Goal: Check status: Check status

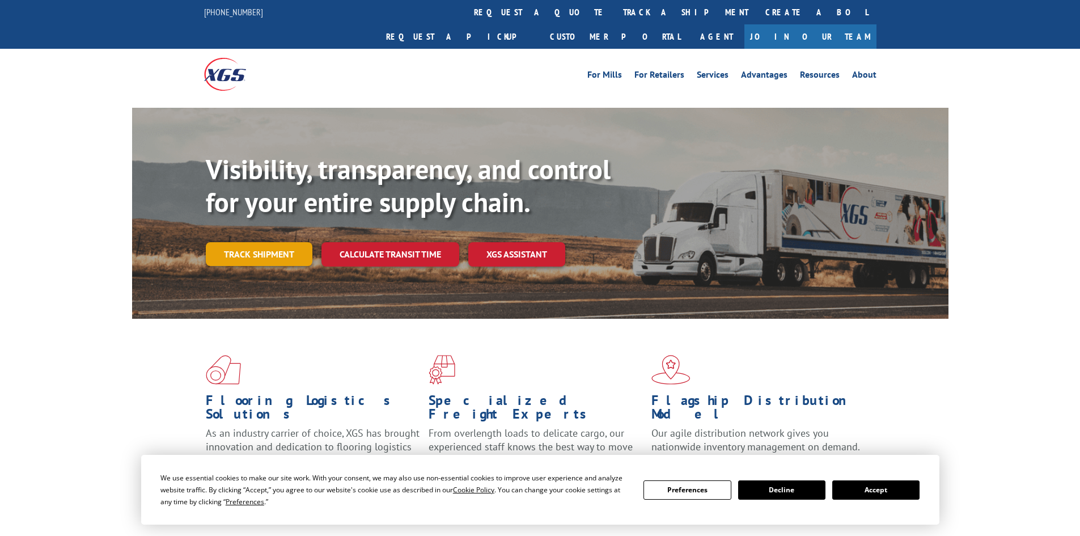
click at [302, 242] on link "Track shipment" at bounding box center [259, 254] width 107 height 24
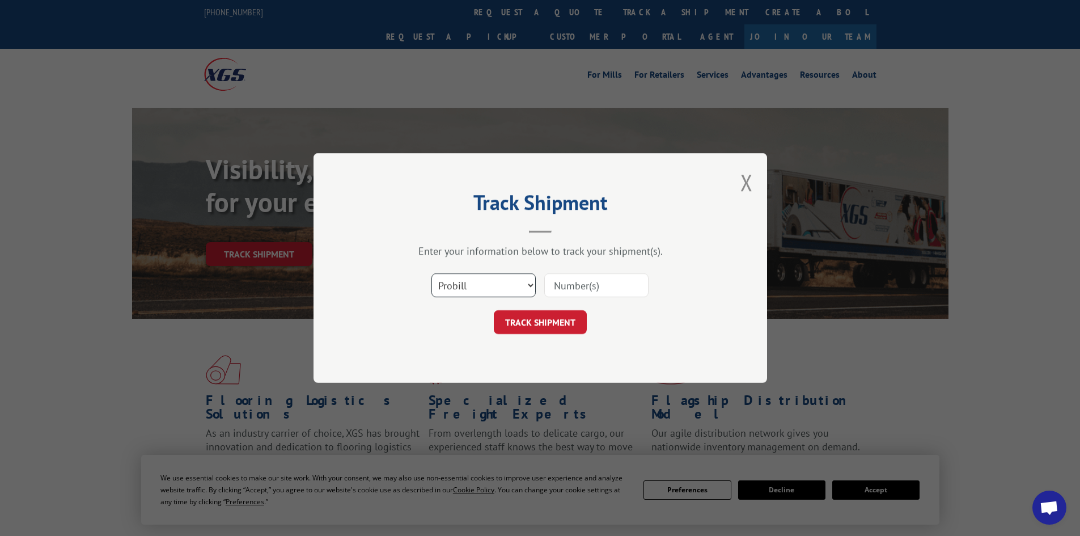
click at [468, 280] on select "Select category... Probill BOL PO" at bounding box center [484, 285] width 104 height 24
select select "bol"
click at [432, 273] on select "Select category... Probill BOL PO" at bounding box center [484, 285] width 104 height 24
drag, startPoint x: 543, startPoint y: 281, endPoint x: 568, endPoint y: 281, distance: 25.5
click at [553, 281] on div "Select category... Probill BOL PO" at bounding box center [540, 285] width 340 height 37
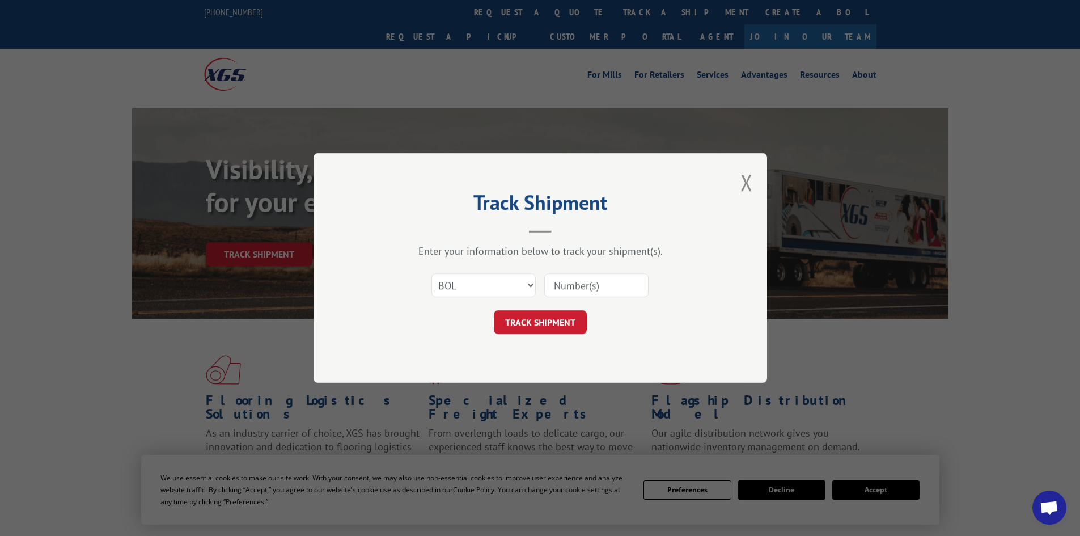
click at [568, 281] on input at bounding box center [596, 285] width 104 height 24
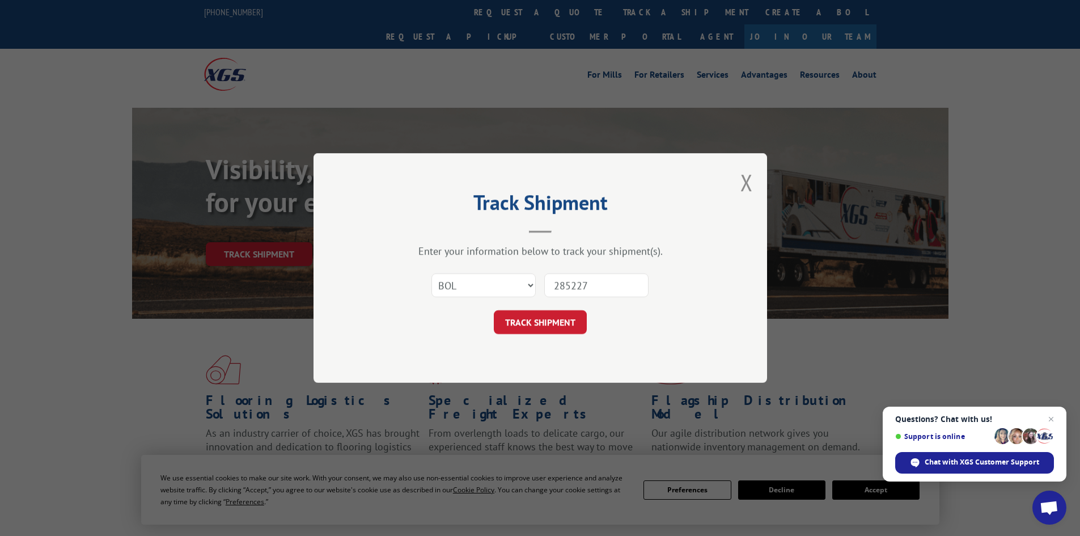
type input "2852271"
click button "TRACK SHIPMENT" at bounding box center [540, 322] width 93 height 24
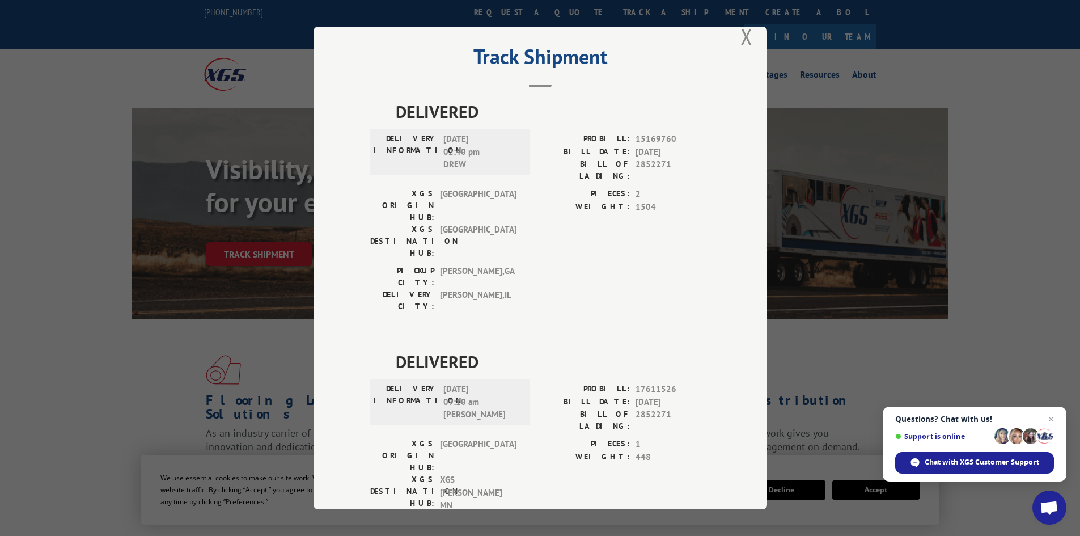
scroll to position [28, 0]
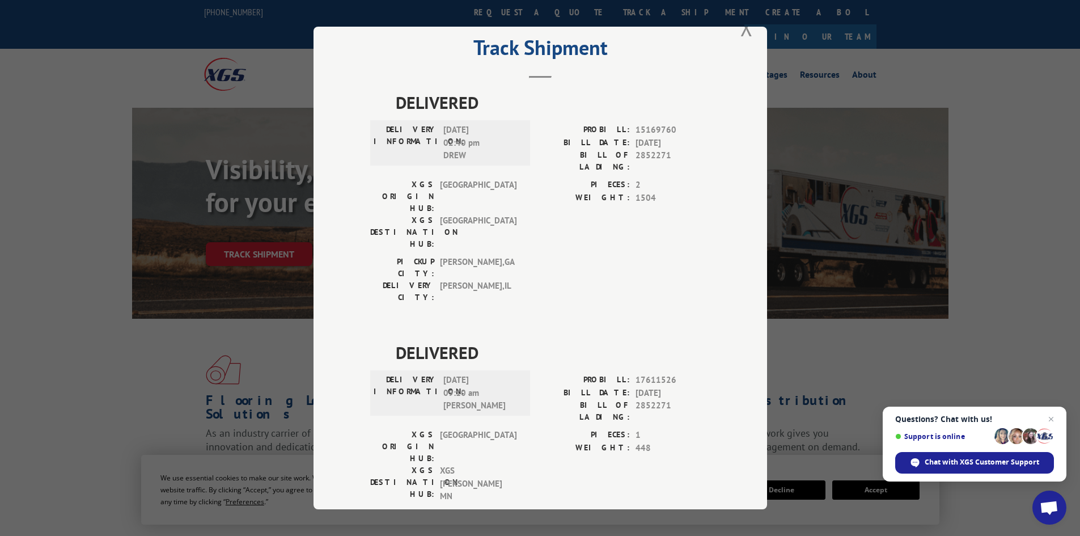
click at [735, 30] on div "Track Shipment DELIVERED DELIVERY INFORMATION: [DATE] 02:40 pm DREW PROBILL: 15…" at bounding box center [541, 268] width 454 height 483
click at [741, 36] on button "Close modal" at bounding box center [747, 27] width 12 height 30
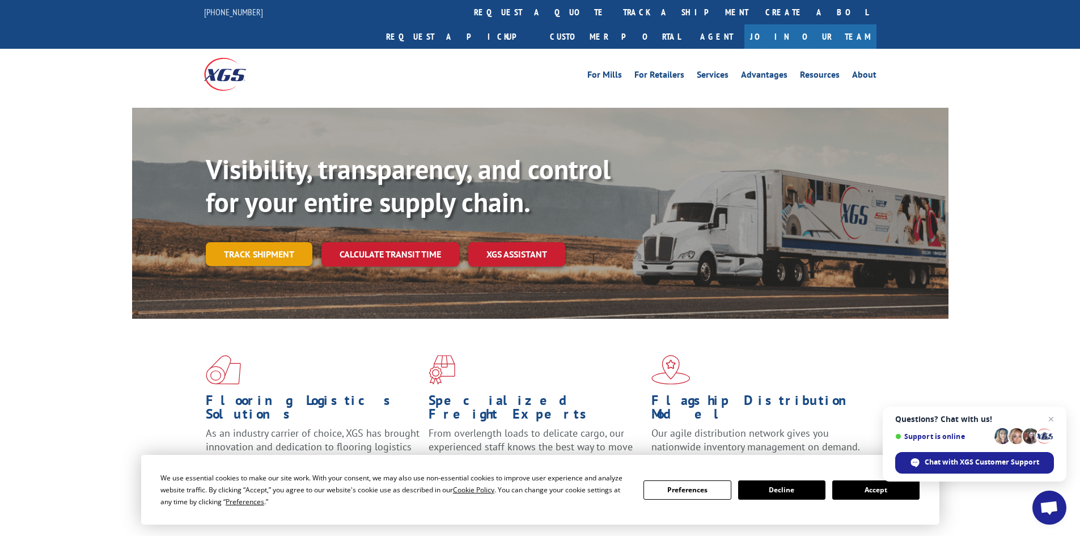
drag, startPoint x: 269, startPoint y: 246, endPoint x: 270, endPoint y: 231, distance: 14.8
click at [268, 239] on div "Visibility, transparency, and control for your entire supply chain. Track shipm…" at bounding box center [577, 232] width 743 height 158
click at [270, 242] on link "Track shipment" at bounding box center [259, 254] width 107 height 24
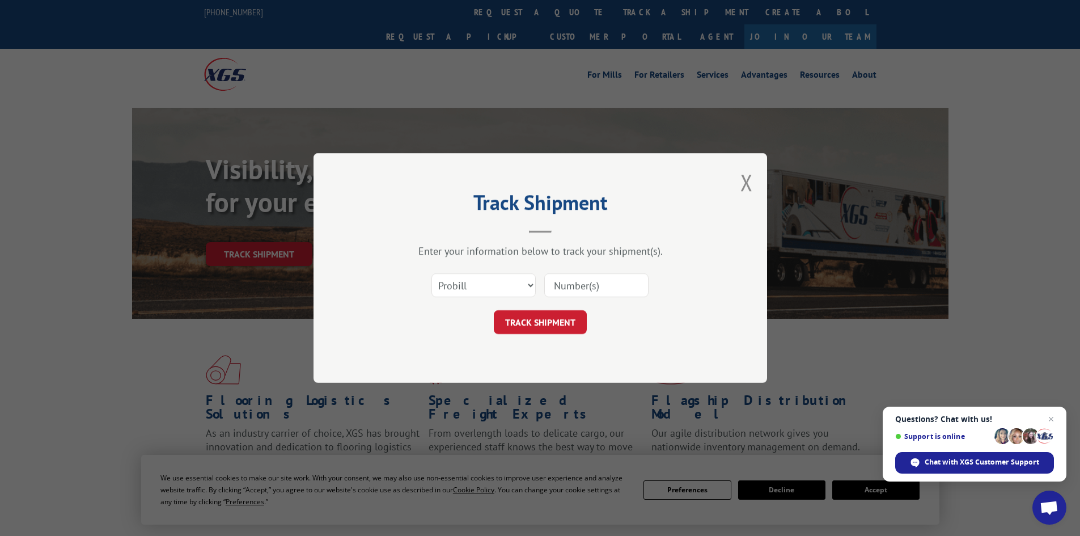
click at [494, 302] on div "Select category... Probill BOL PO" at bounding box center [540, 285] width 340 height 37
click at [492, 286] on select "Select category... Probill BOL PO" at bounding box center [484, 285] width 104 height 24
select select "bol"
click at [432, 273] on select "Select category... Probill BOL PO" at bounding box center [484, 285] width 104 height 24
drag, startPoint x: 586, startPoint y: 283, endPoint x: 594, endPoint y: 294, distance: 13.7
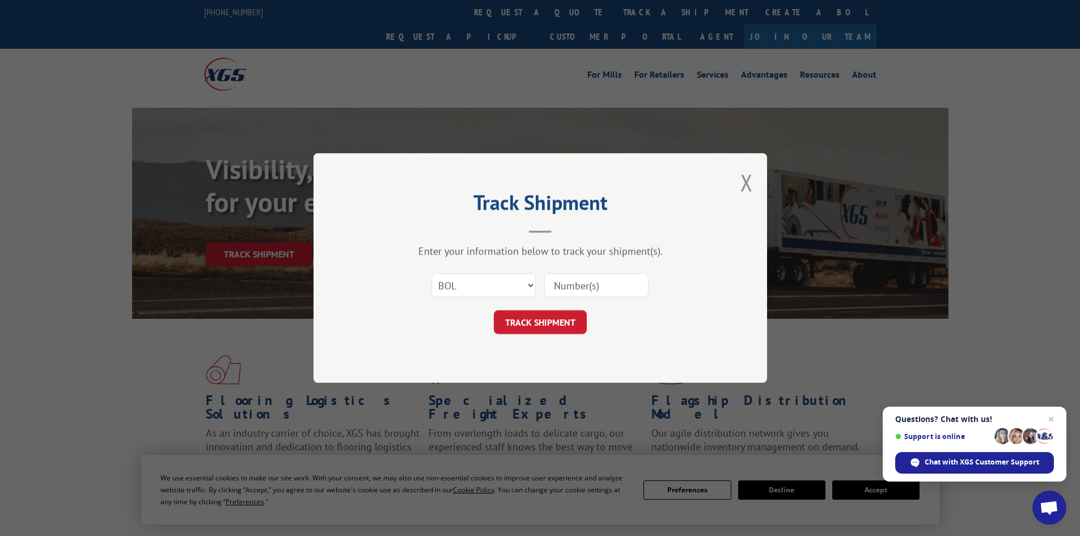
click at [586, 288] on input at bounding box center [596, 285] width 104 height 24
type input "2852270"
click button "TRACK SHIPMENT" at bounding box center [540, 322] width 93 height 24
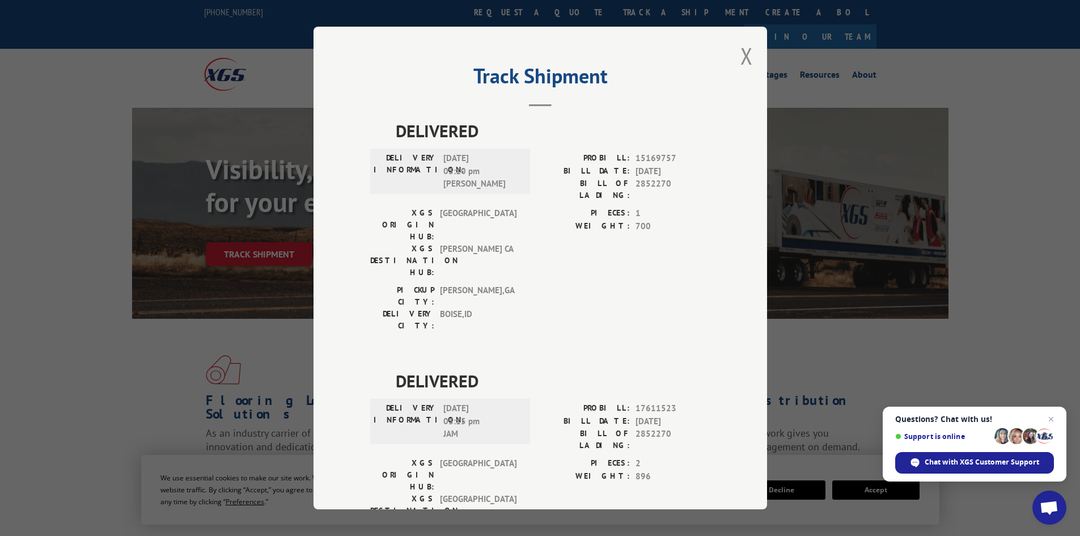
click at [749, 55] on div "Track Shipment DELIVERED DELIVERY INFORMATION: [DATE] 03:10 pm [PERSON_NAME]: 1…" at bounding box center [541, 268] width 454 height 483
click at [746, 56] on button "Close modal" at bounding box center [747, 56] width 12 height 30
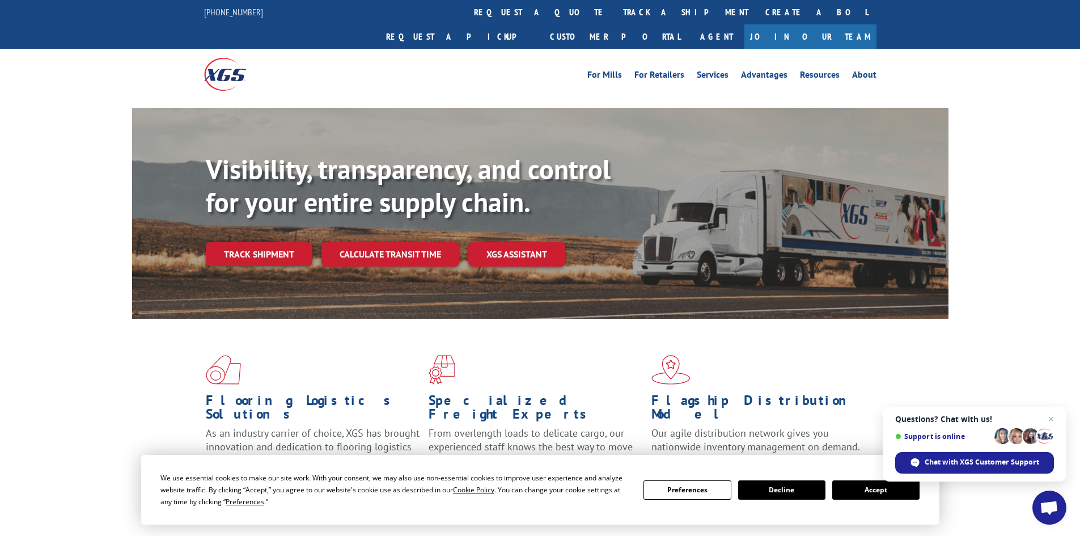
drag, startPoint x: 274, startPoint y: 236, endPoint x: 320, endPoint y: 172, distance: 78.8
click at [274, 242] on link "Track shipment" at bounding box center [259, 254] width 107 height 24
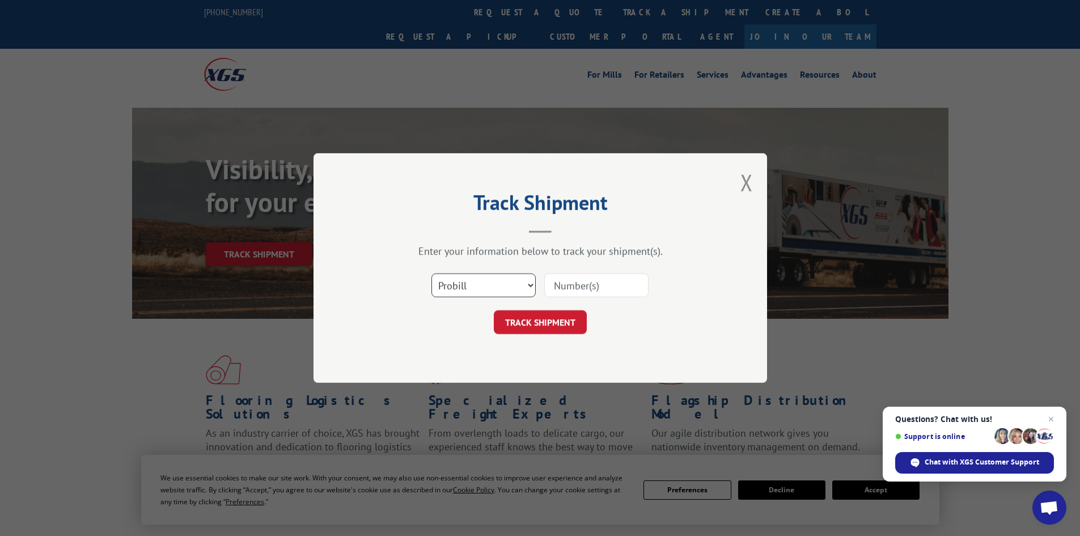
click at [472, 276] on select "Select category... Probill BOL PO" at bounding box center [484, 285] width 104 height 24
select select "bol"
click at [432, 273] on select "Select category... Probill BOL PO" at bounding box center [484, 285] width 104 height 24
click at [573, 289] on input at bounding box center [596, 285] width 104 height 24
type input "2852248"
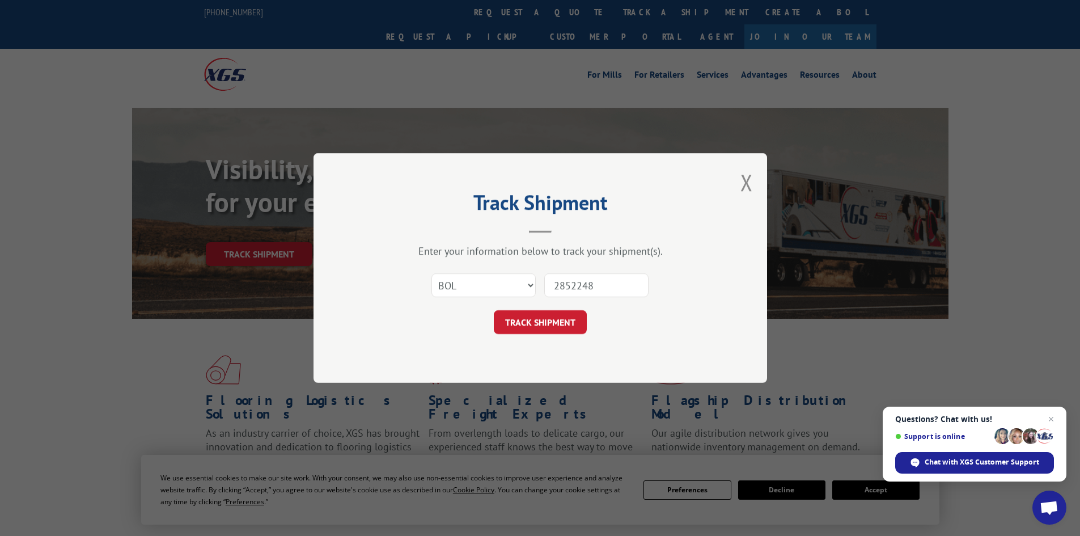
click button "TRACK SHIPMENT" at bounding box center [540, 322] width 93 height 24
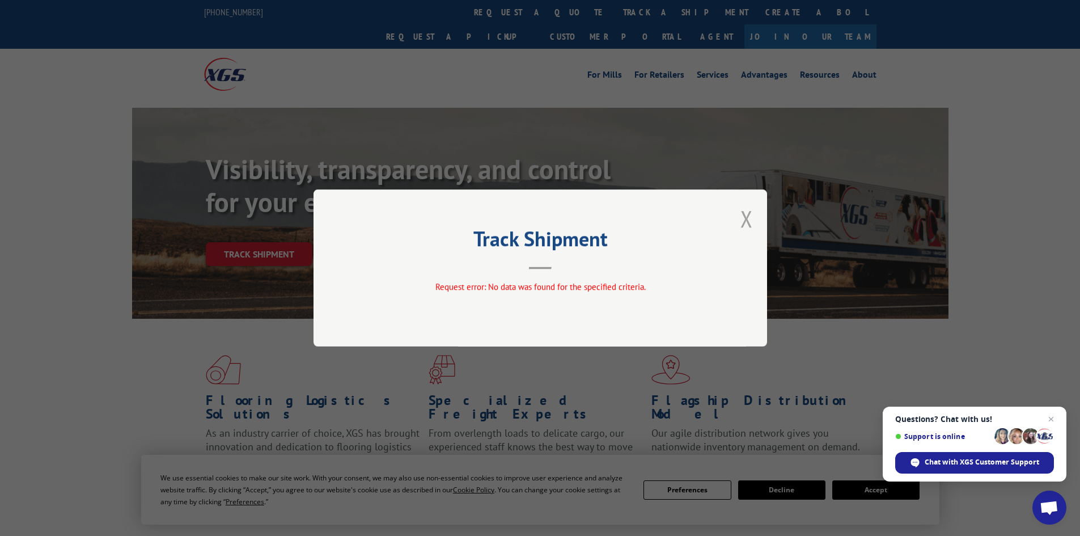
click at [746, 223] on button "Close modal" at bounding box center [747, 219] width 12 height 30
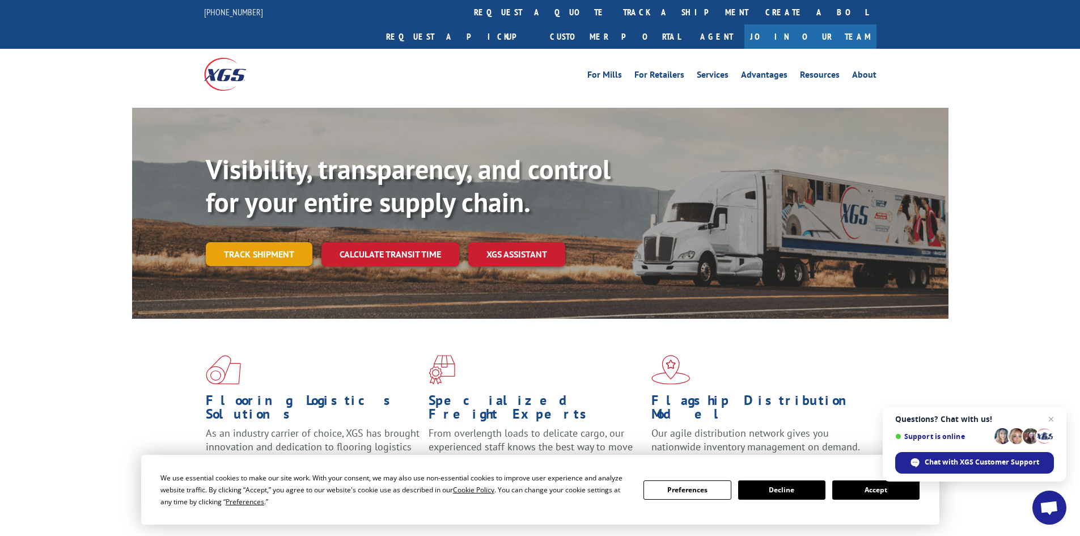
click at [266, 242] on link "Track shipment" at bounding box center [259, 254] width 107 height 24
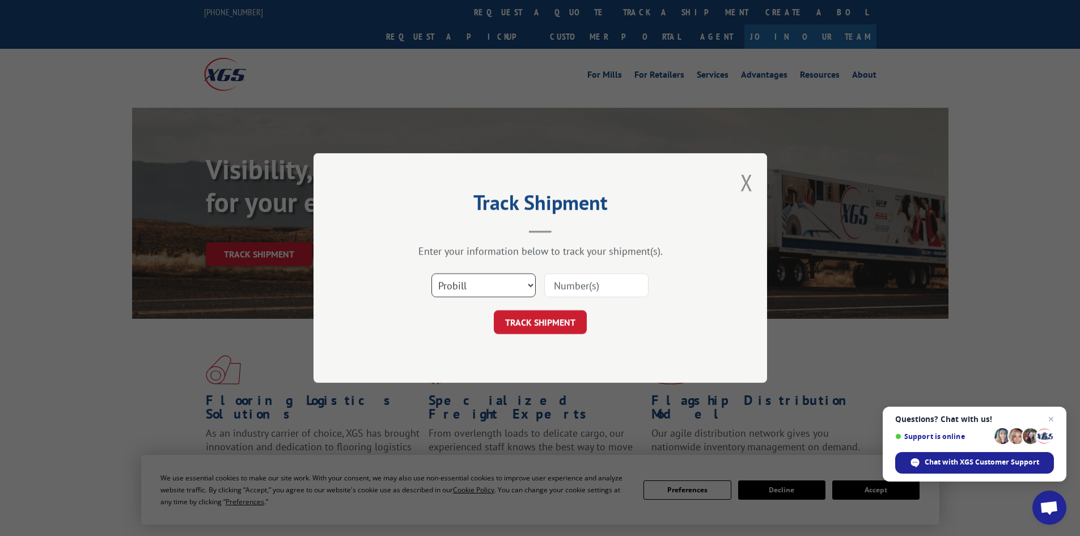
drag, startPoint x: 456, startPoint y: 286, endPoint x: 451, endPoint y: 295, distance: 10.4
click at [457, 286] on select "Select category... Probill BOL PO" at bounding box center [484, 285] width 104 height 24
select select "bol"
click at [432, 273] on select "Select category... Probill BOL PO" at bounding box center [484, 285] width 104 height 24
click at [576, 281] on input at bounding box center [596, 285] width 104 height 24
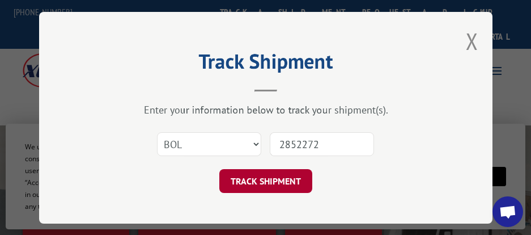
type input "2852272"
click at [254, 175] on button "TRACK SHIPMENT" at bounding box center [265, 181] width 93 height 24
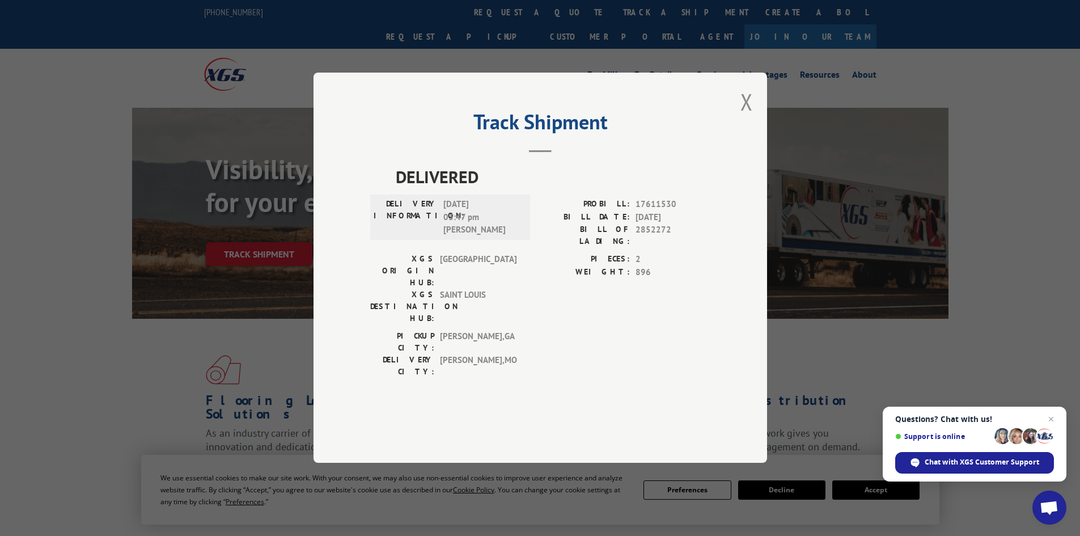
click at [738, 124] on div "Track Shipment DELIVERED DELIVERY INFORMATION: [DATE] 03:47 pm [PERSON_NAME]: 1…" at bounding box center [541, 268] width 454 height 390
click at [740, 139] on div "Track Shipment DELIVERED DELIVERY INFORMATION: [DATE] 03:47 pm [PERSON_NAME]: 1…" at bounding box center [541, 268] width 454 height 390
click at [745, 117] on button "Close modal" at bounding box center [747, 102] width 12 height 30
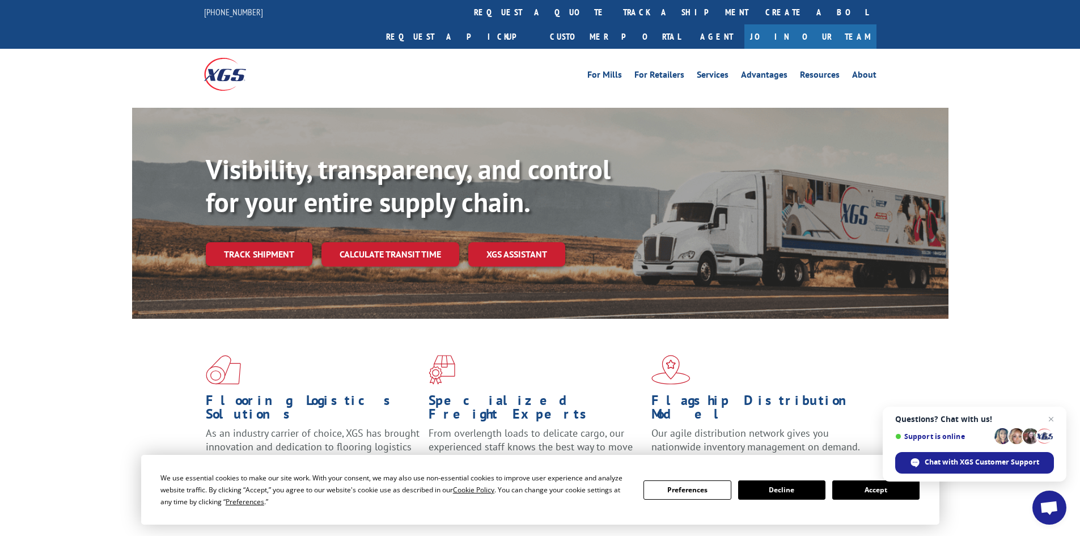
click at [263, 210] on div "Visibility, transparency, and control for your entire supply chain. Track shipm…" at bounding box center [577, 232] width 743 height 158
click at [264, 242] on link "Track shipment" at bounding box center [259, 254] width 107 height 24
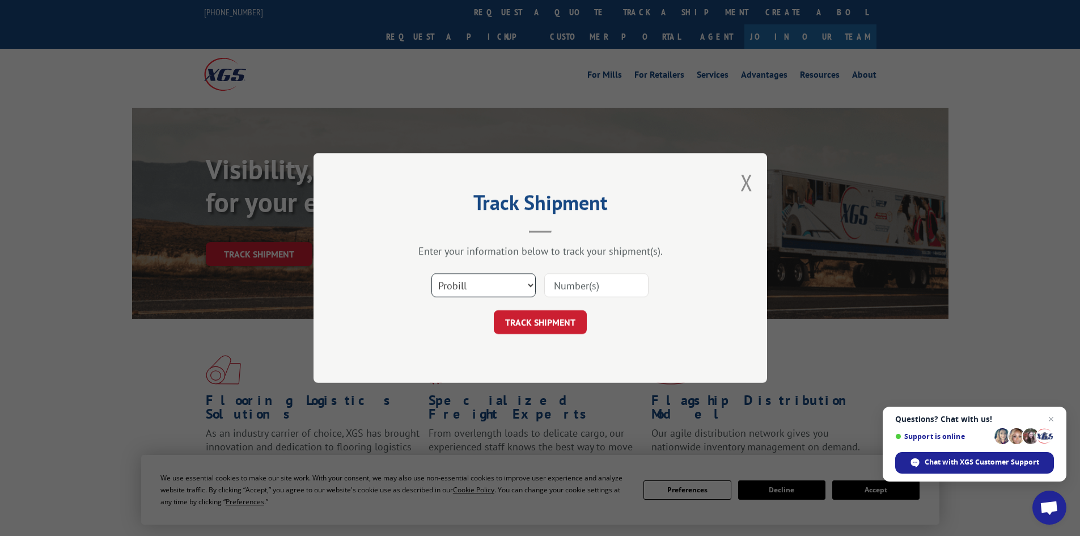
click at [472, 280] on select "Select category... Probill BOL PO" at bounding box center [484, 285] width 104 height 24
select select "bol"
click at [432, 273] on select "Select category... Probill BOL PO" at bounding box center [484, 285] width 104 height 24
click at [607, 281] on input at bounding box center [596, 285] width 104 height 24
type input "2859098"
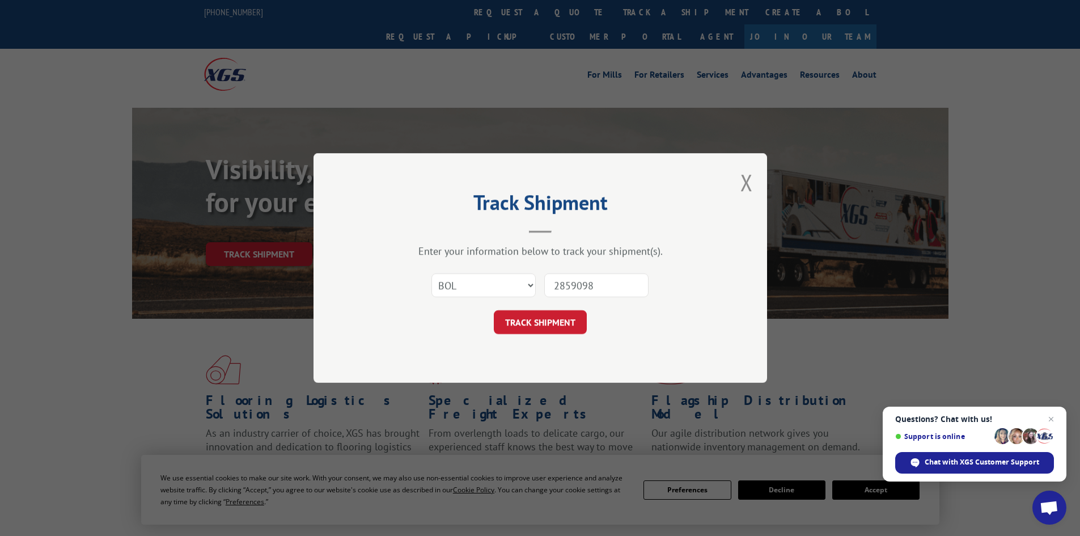
click button "TRACK SHIPMENT" at bounding box center [540, 322] width 93 height 24
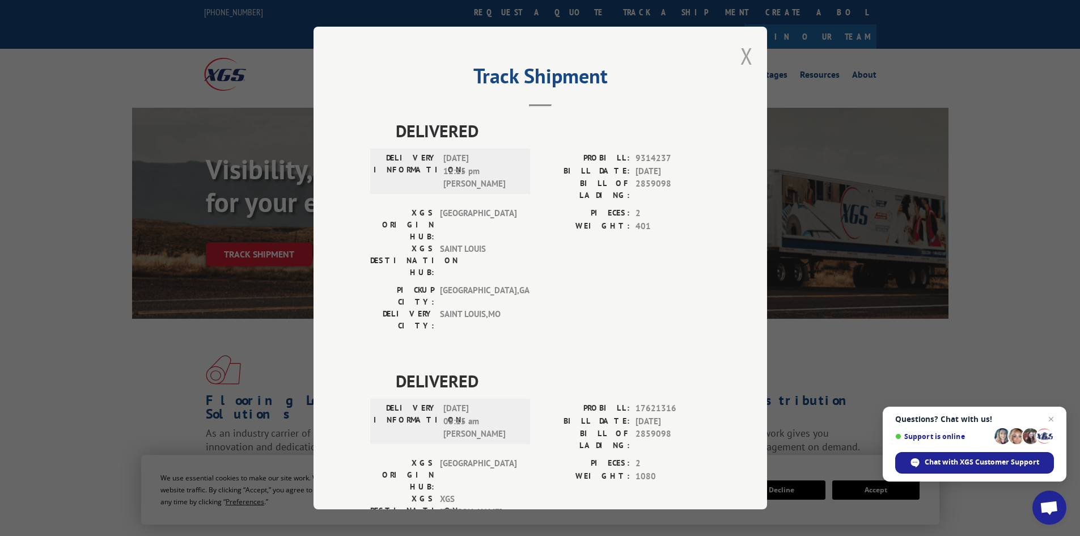
click at [747, 59] on button "Close modal" at bounding box center [747, 56] width 12 height 30
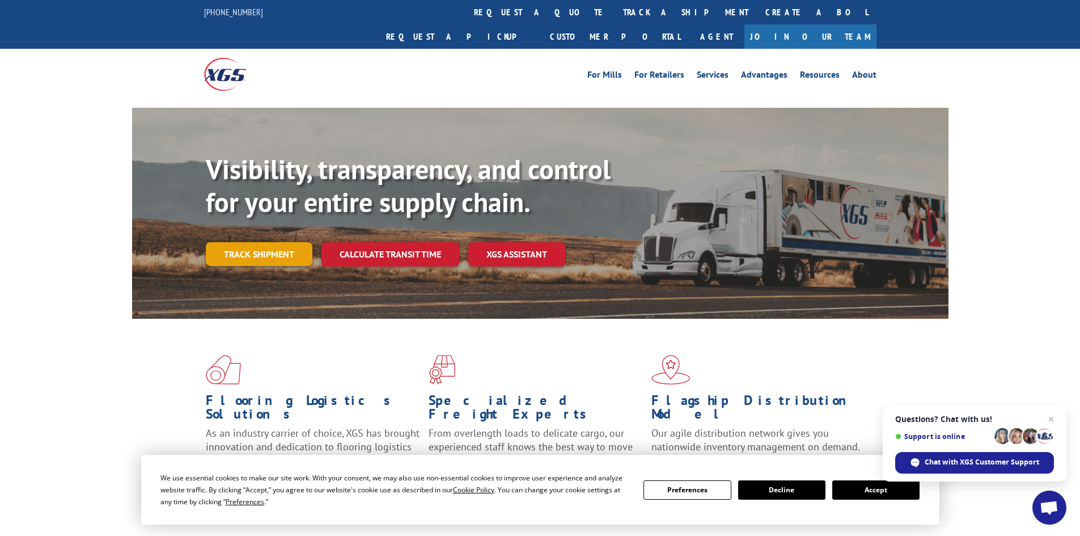
click at [260, 242] on link "Track shipment" at bounding box center [259, 254] width 107 height 24
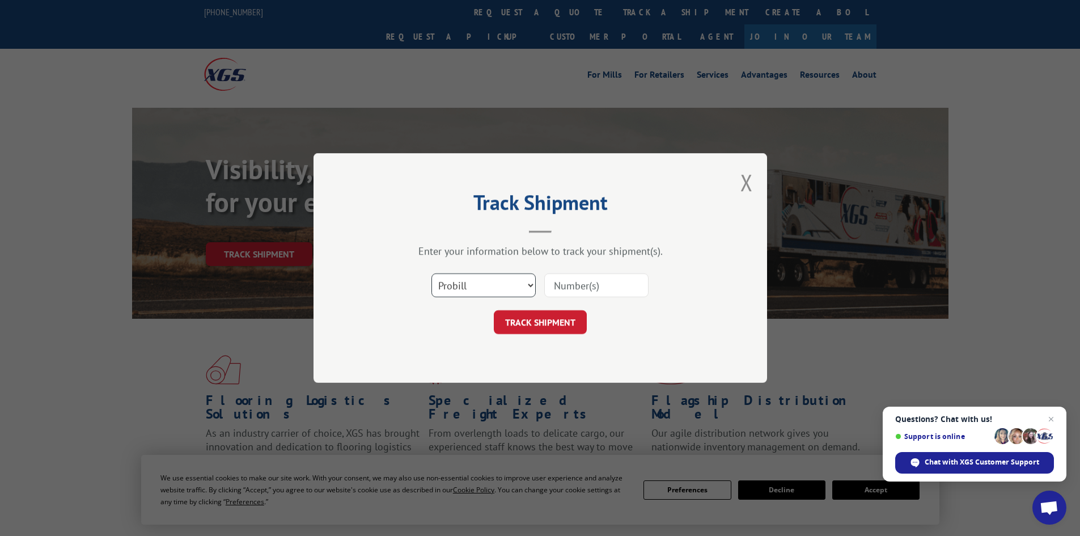
click at [510, 283] on select "Select category... Probill BOL PO" at bounding box center [484, 285] width 104 height 24
select select "bol"
click at [432, 273] on select "Select category... Probill BOL PO" at bounding box center [484, 285] width 104 height 24
click at [576, 295] on input at bounding box center [596, 285] width 104 height 24
type input "2860696"
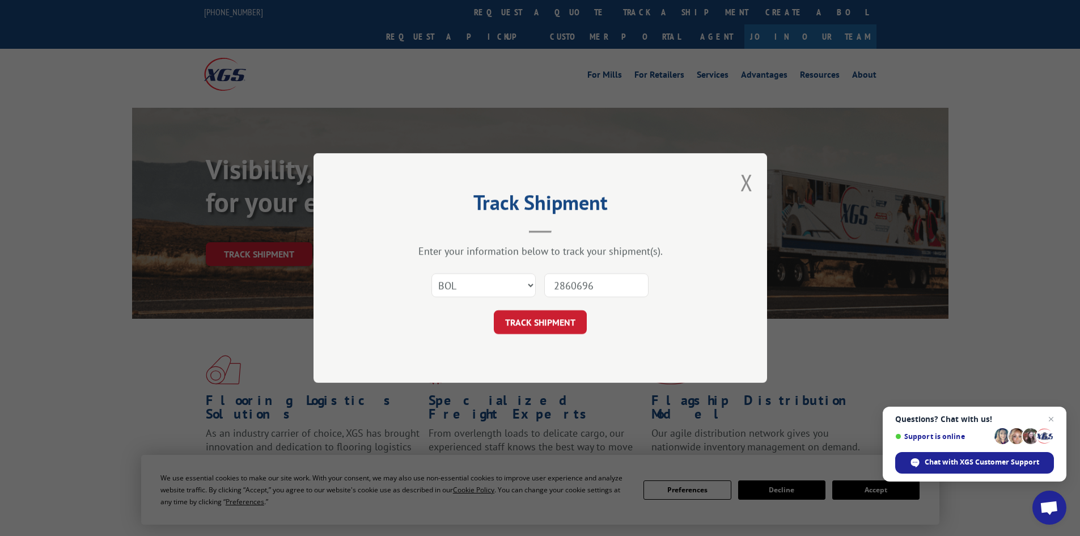
click button "TRACK SHIPMENT" at bounding box center [540, 322] width 93 height 24
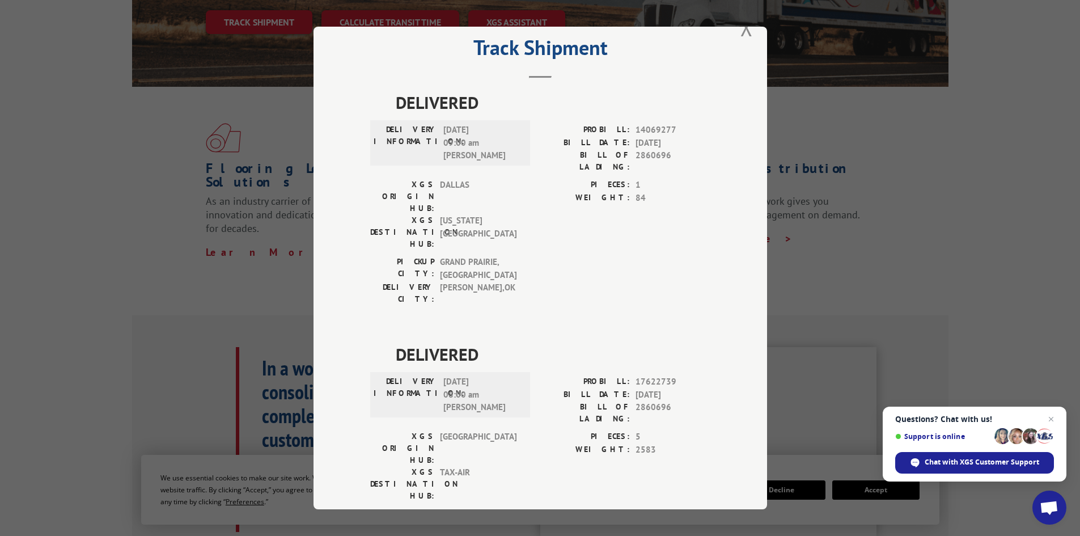
scroll to position [340, 0]
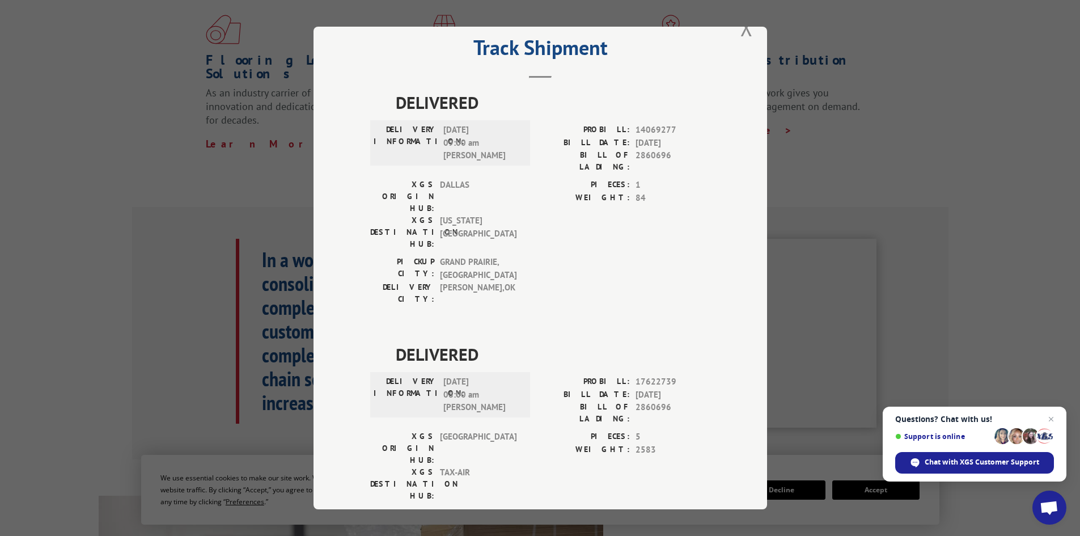
click at [734, 28] on div "Track Shipment DELIVERED DELIVERY INFORMATION: [DATE] 09:00 am [PERSON_NAME]: 1…" at bounding box center [541, 268] width 454 height 483
click at [745, 31] on button "Close modal" at bounding box center [747, 27] width 12 height 30
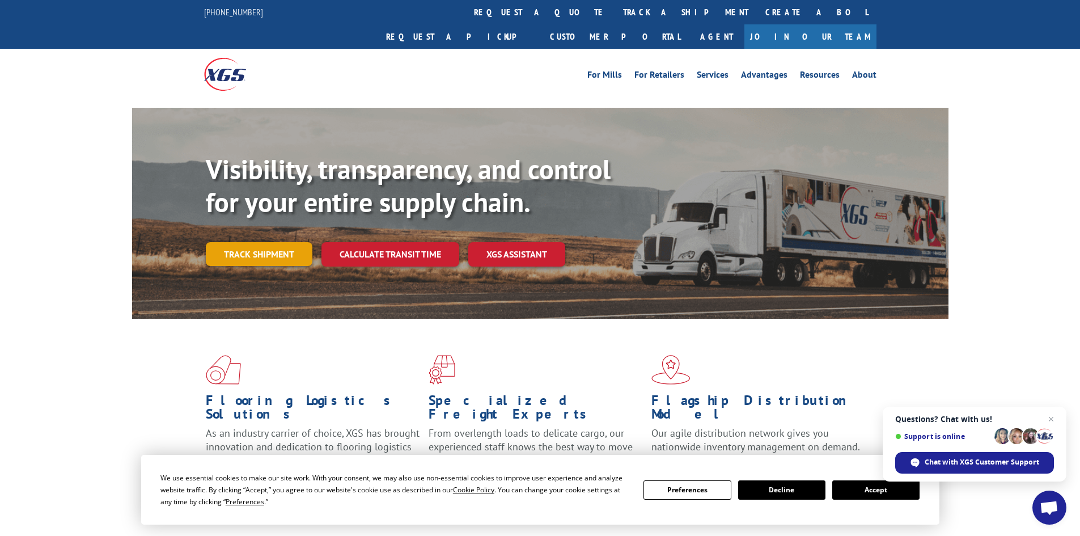
click at [290, 242] on link "Track shipment" at bounding box center [259, 254] width 107 height 24
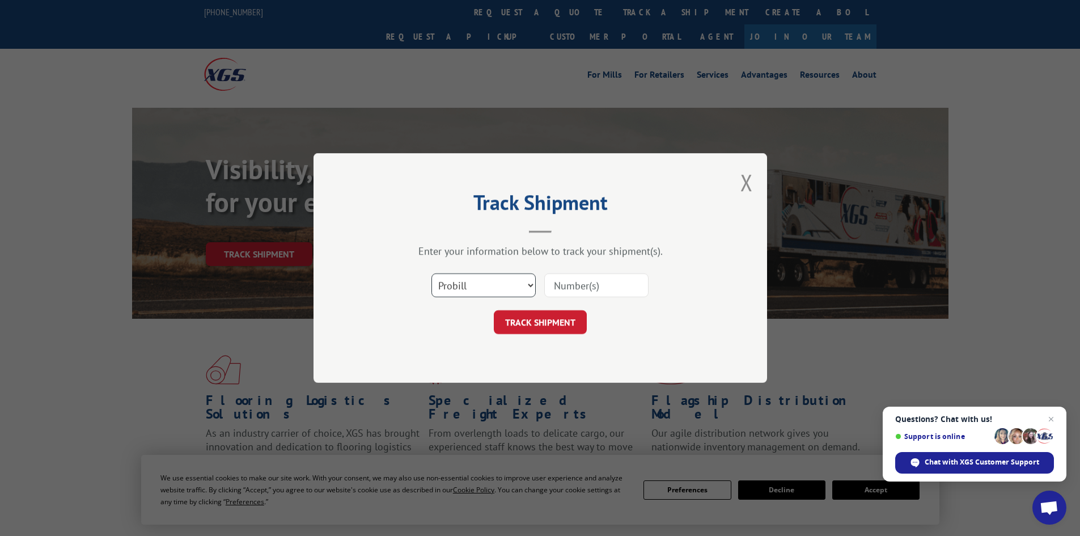
click at [482, 285] on select "Select category... Probill BOL PO" at bounding box center [484, 285] width 104 height 24
select select "bol"
click at [432, 273] on select "Select category... Probill BOL PO" at bounding box center [484, 285] width 104 height 24
click at [549, 293] on input at bounding box center [596, 285] width 104 height 24
type input "2859097"
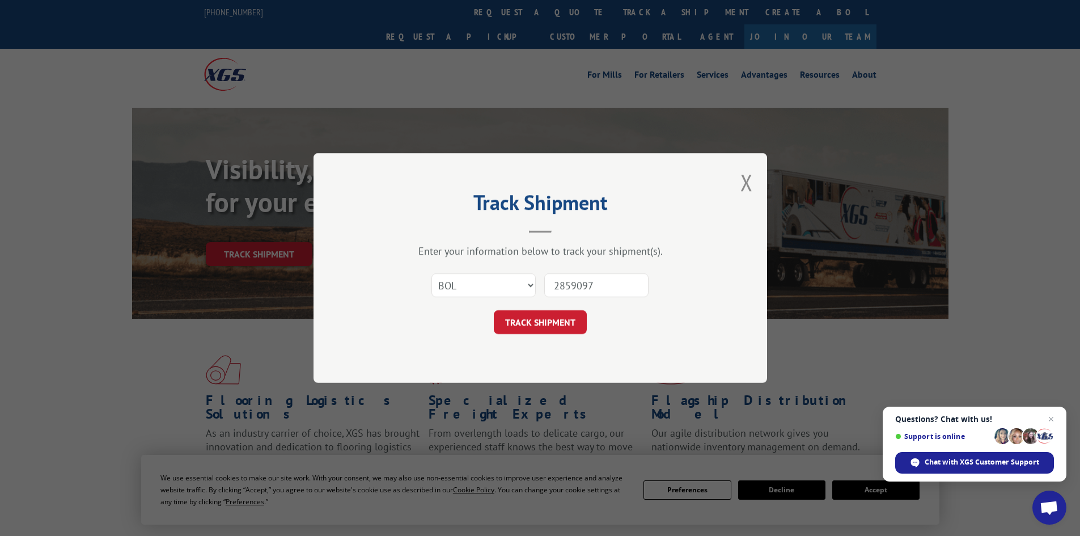
click button "TRACK SHIPMENT" at bounding box center [540, 322] width 93 height 24
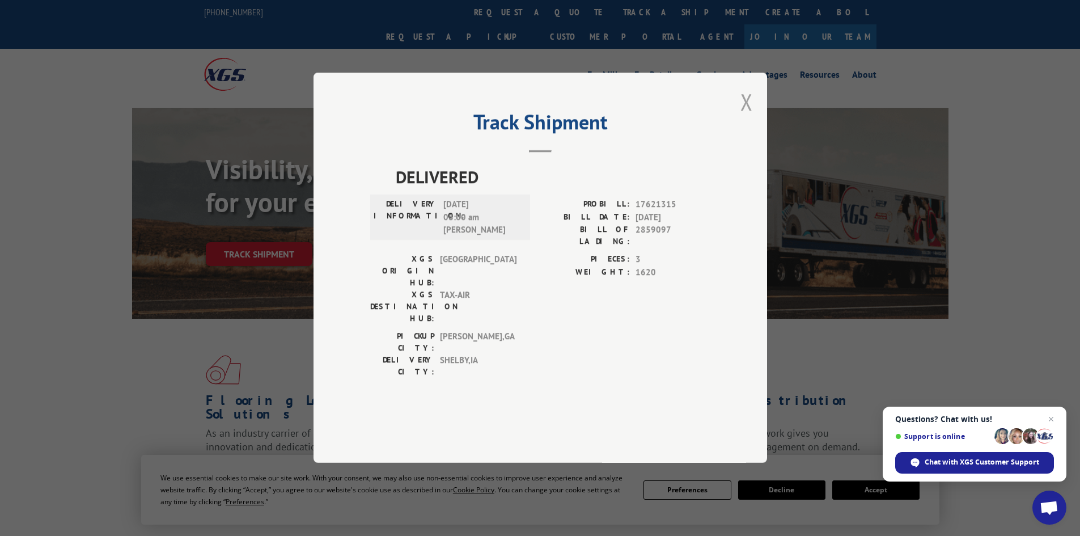
drag, startPoint x: 755, startPoint y: 119, endPoint x: 752, endPoint y: 133, distance: 14.9
click at [754, 128] on div "Track Shipment DELIVERED DELIVERY INFORMATION: [DATE] 08:00 am [PERSON_NAME]: 1…" at bounding box center [541, 268] width 454 height 390
click at [752, 117] on button "Close modal" at bounding box center [747, 102] width 12 height 30
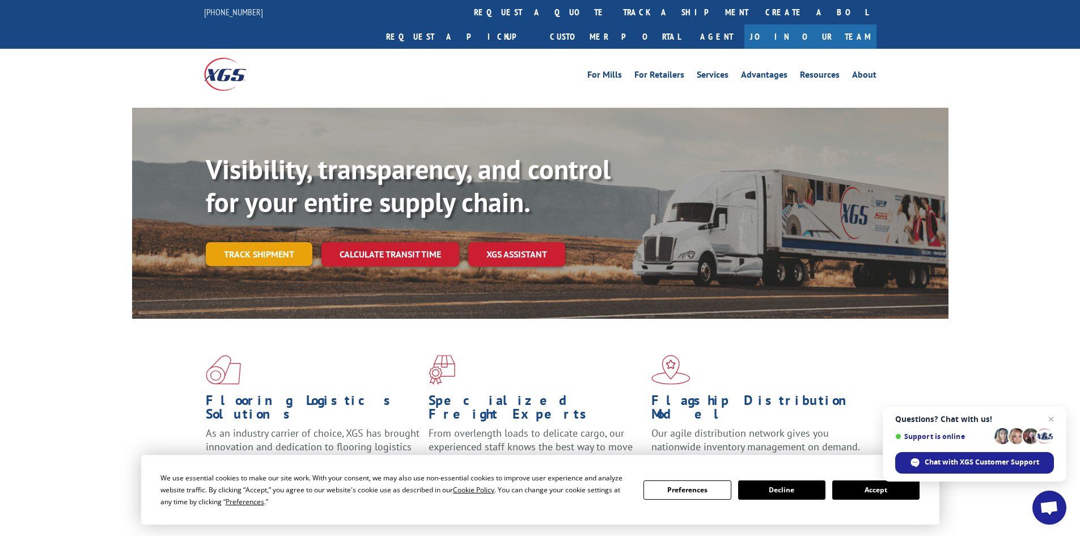
click at [271, 242] on link "Track shipment" at bounding box center [259, 254] width 107 height 24
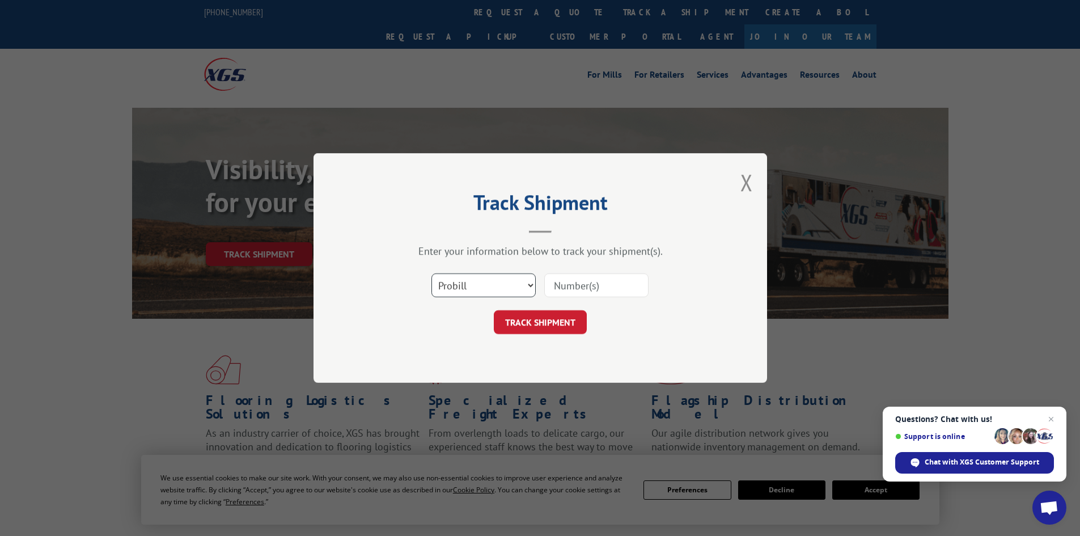
click at [459, 290] on select "Select category... Probill BOL PO" at bounding box center [484, 285] width 104 height 24
select select "bol"
click at [432, 273] on select "Select category... Probill BOL PO" at bounding box center [484, 285] width 104 height 24
click at [571, 286] on input at bounding box center [596, 285] width 104 height 24
type input "2853714"
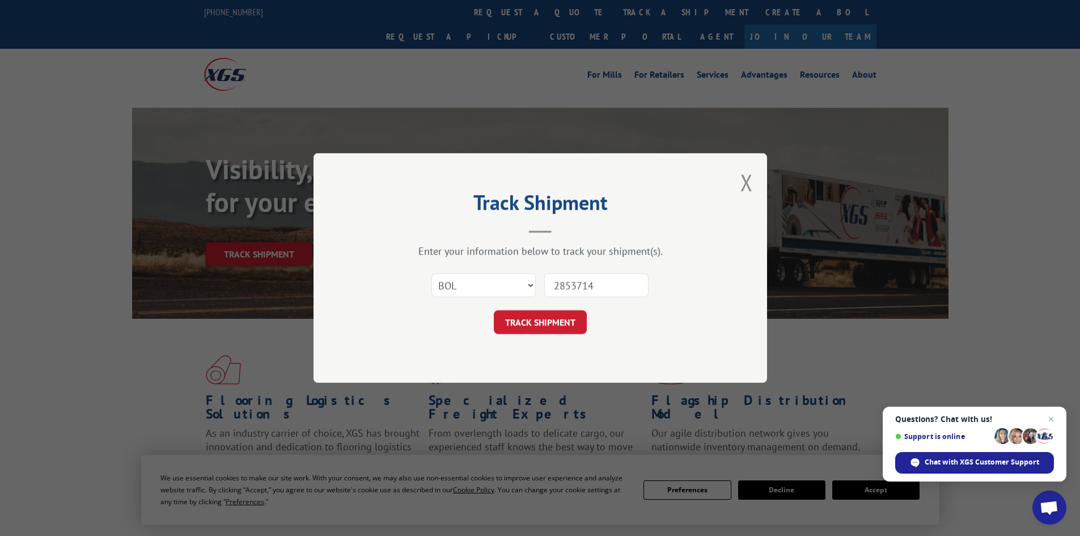
click button "TRACK SHIPMENT" at bounding box center [540, 322] width 93 height 24
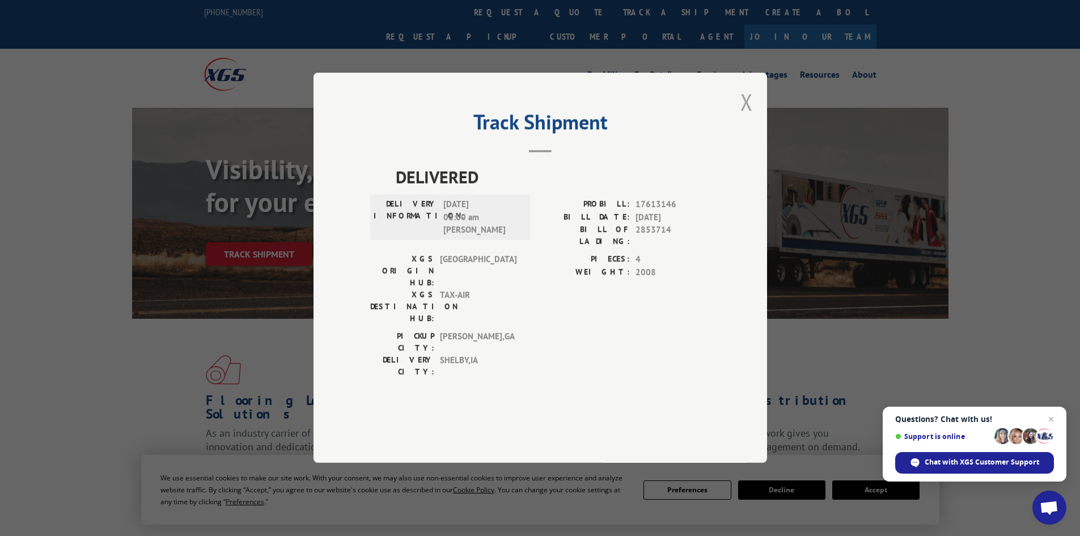
click at [742, 117] on button "Close modal" at bounding box center [747, 102] width 12 height 30
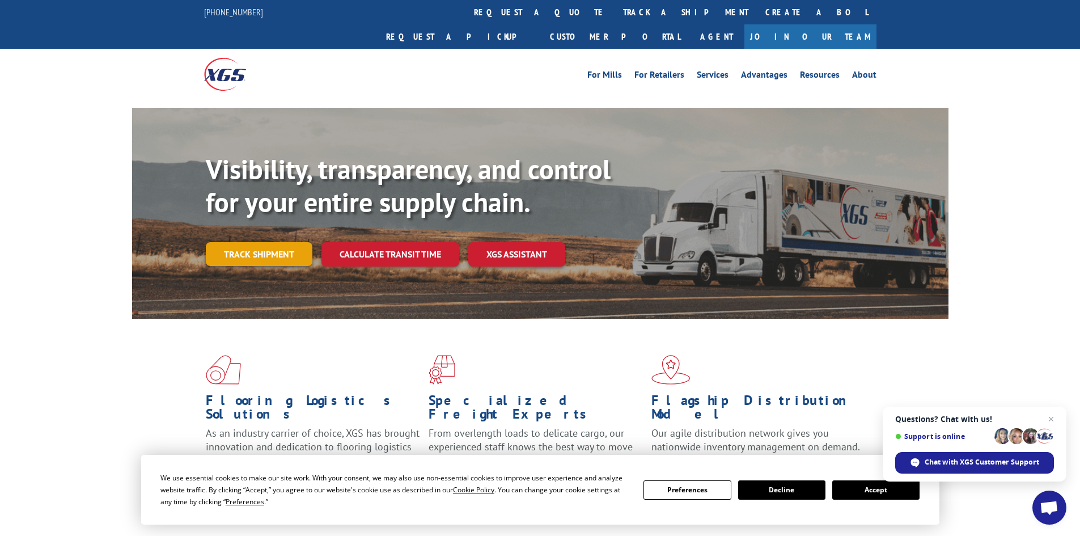
click at [272, 242] on link "Track shipment" at bounding box center [259, 254] width 107 height 24
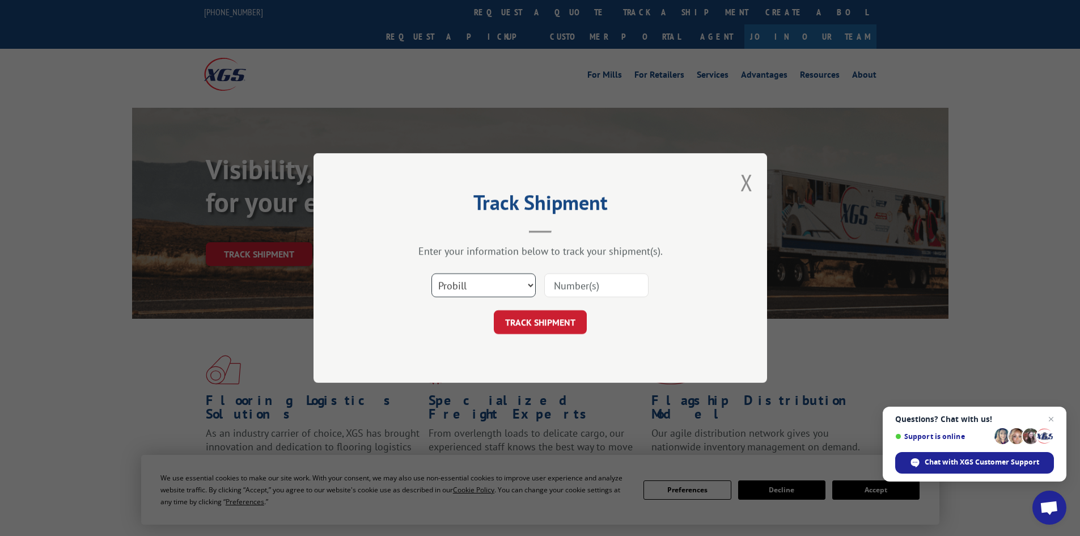
click at [497, 288] on select "Select category... Probill BOL PO" at bounding box center [484, 285] width 104 height 24
select select "bol"
click at [432, 273] on select "Select category... Probill BOL PO" at bounding box center [484, 285] width 104 height 24
click at [559, 288] on input at bounding box center [596, 285] width 104 height 24
type input "2858587"
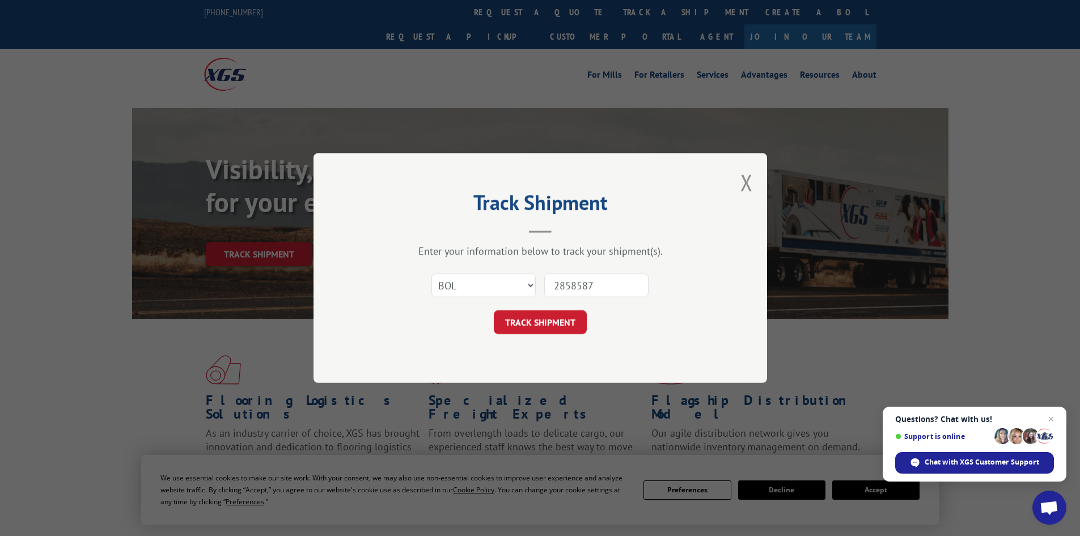
click button "TRACK SHIPMENT" at bounding box center [540, 322] width 93 height 24
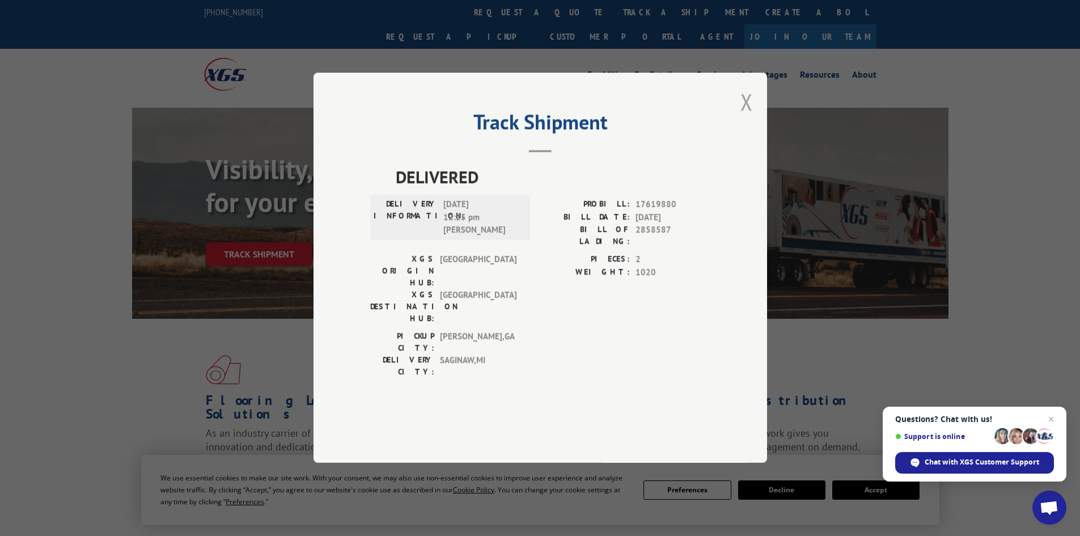
click at [746, 117] on button "Close modal" at bounding box center [747, 102] width 12 height 30
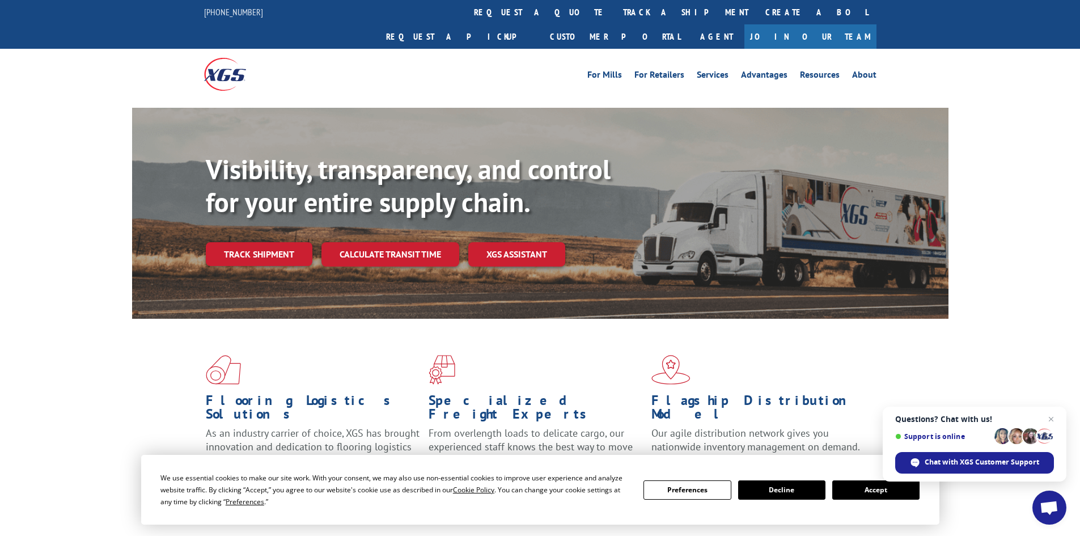
click at [274, 242] on link "Track shipment" at bounding box center [259, 254] width 107 height 24
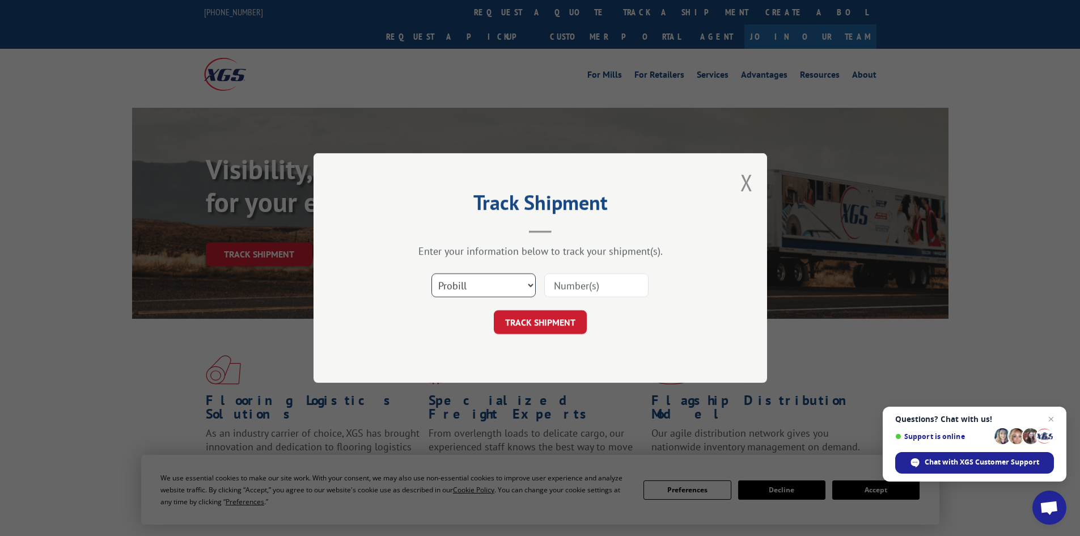
click at [523, 274] on select "Select category... Probill BOL PO" at bounding box center [484, 285] width 104 height 24
select select "bol"
click at [432, 273] on select "Select category... Probill BOL PO" at bounding box center [484, 285] width 104 height 24
click at [566, 289] on input at bounding box center [596, 285] width 104 height 24
type input "2859982"
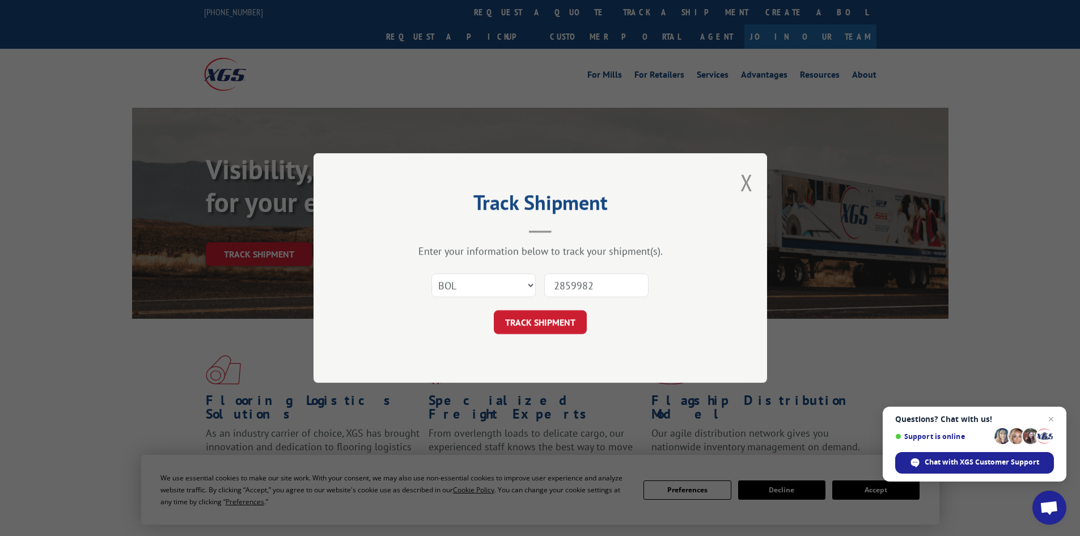
click button "TRACK SHIPMENT" at bounding box center [540, 322] width 93 height 24
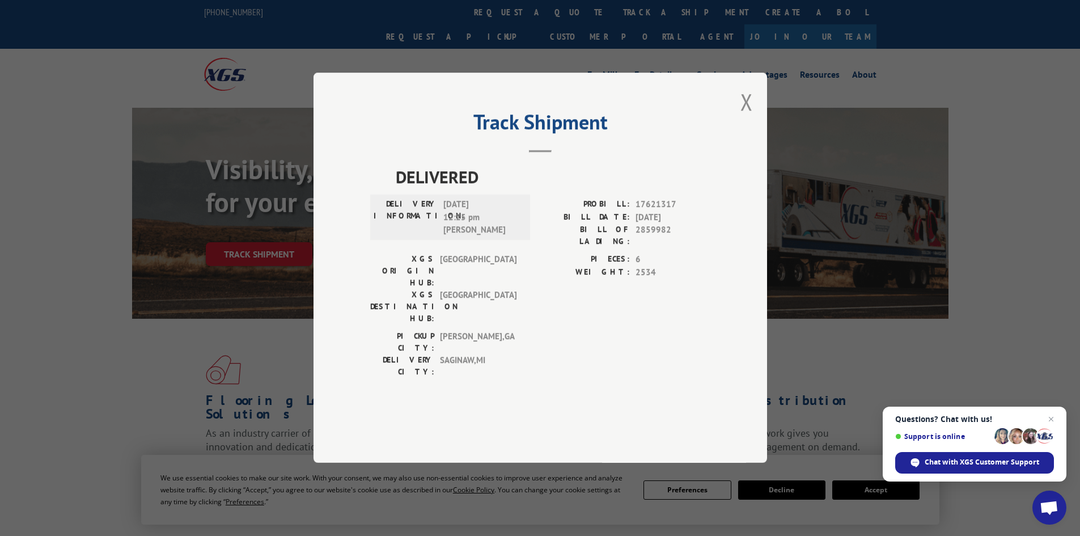
click at [756, 119] on div "Track Shipment DELIVERED DELIVERY INFORMATION: [DATE] 12:25 pm [PERSON_NAME]: 1…" at bounding box center [541, 268] width 454 height 390
click at [729, 137] on div "Track Shipment DELIVERED DELIVERY INFORMATION: [DATE] 12:25 pm [PERSON_NAME]: 1…" at bounding box center [541, 268] width 454 height 390
click at [746, 117] on button "Close modal" at bounding box center [747, 102] width 12 height 30
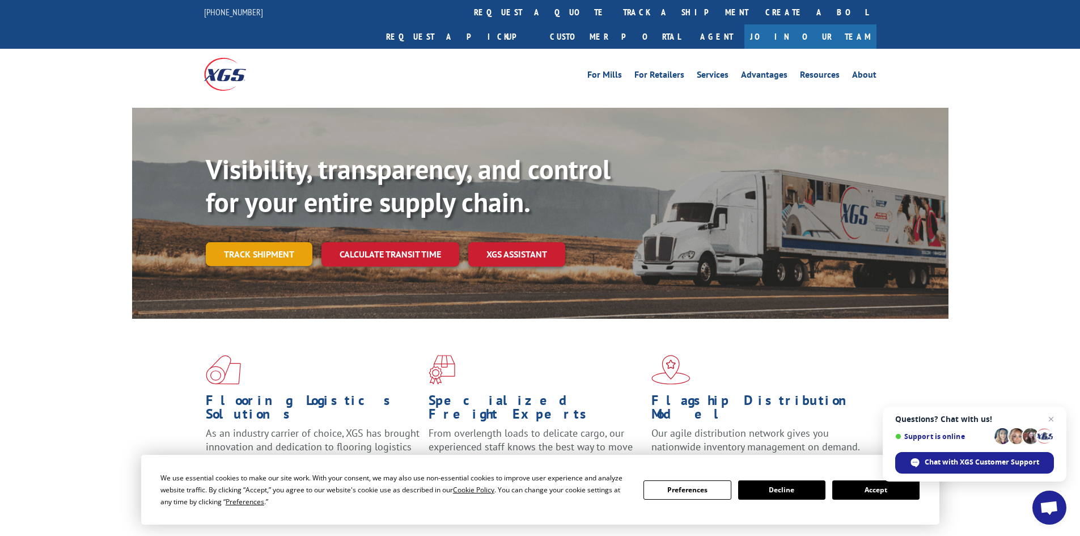
click at [243, 242] on link "Track shipment" at bounding box center [259, 254] width 107 height 24
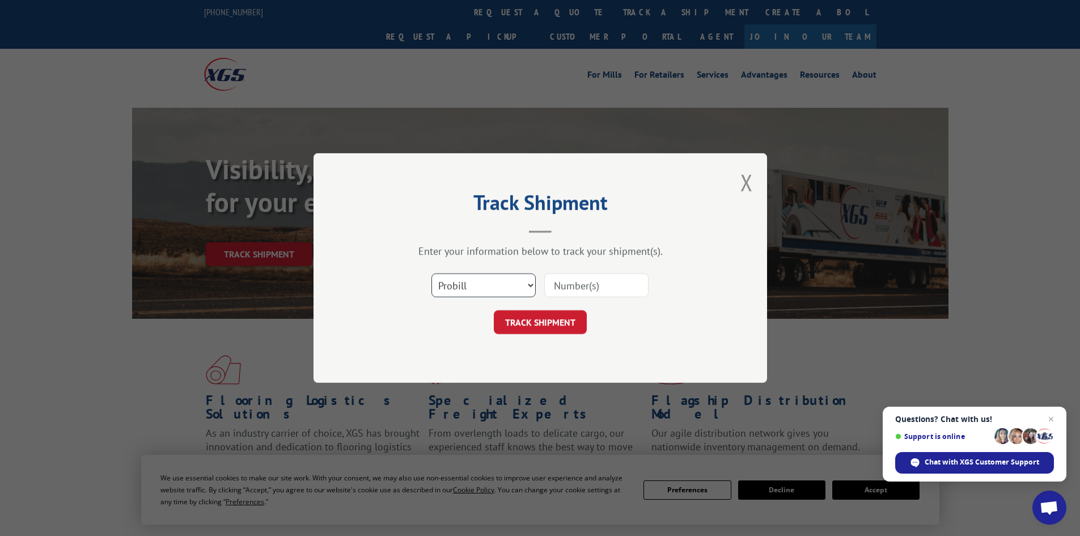
click at [443, 290] on select "Select category... Probill BOL PO" at bounding box center [484, 285] width 104 height 24
select select "bol"
click at [432, 273] on select "Select category... Probill BOL PO" at bounding box center [484, 285] width 104 height 24
click at [586, 280] on input at bounding box center [596, 285] width 104 height 24
type input "2860698"
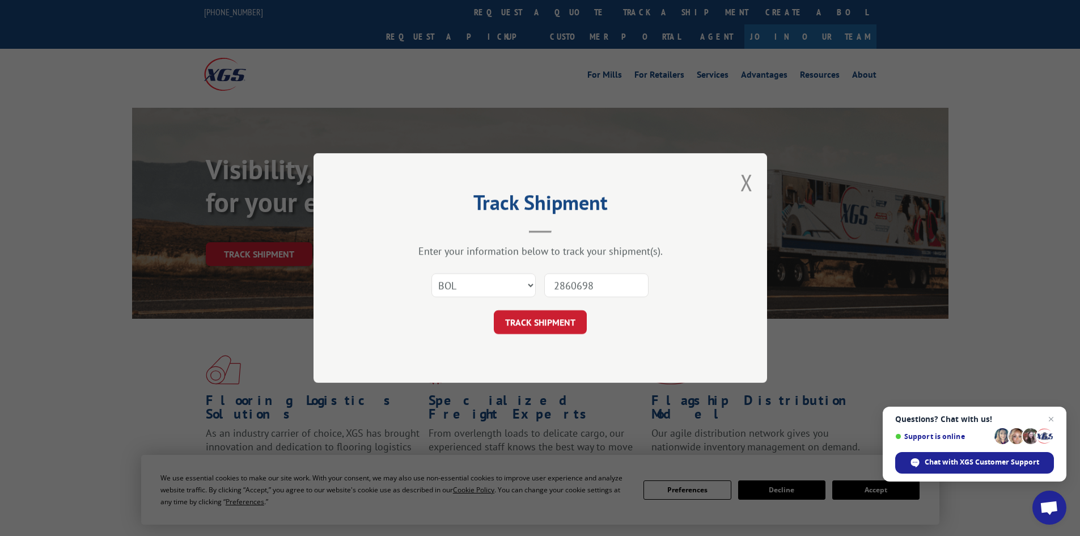
click button "TRACK SHIPMENT" at bounding box center [540, 322] width 93 height 24
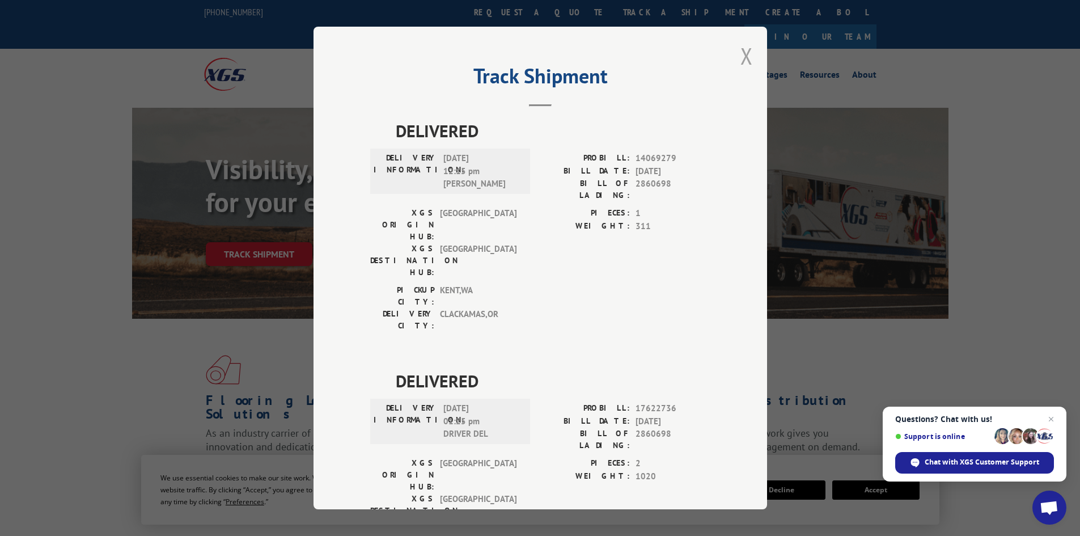
drag, startPoint x: 750, startPoint y: 56, endPoint x: 743, endPoint y: 59, distance: 8.1
click at [748, 57] on div "Track Shipment DELIVERED DELIVERY INFORMATION: [DATE] 12:15 pm [PERSON_NAME]: 1…" at bounding box center [541, 268] width 454 height 483
click at [726, 62] on div "Track Shipment DELIVERED DELIVERY INFORMATION: [DATE] 12:15 pm [PERSON_NAME]: 1…" at bounding box center [541, 268] width 454 height 483
click at [741, 59] on button "Close modal" at bounding box center [747, 56] width 12 height 30
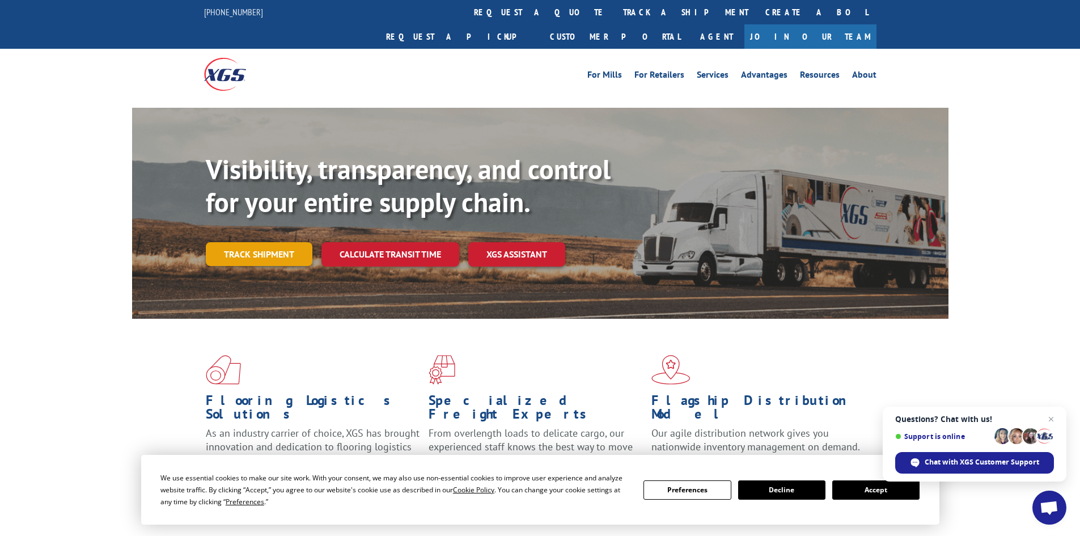
click at [277, 242] on link "Track shipment" at bounding box center [259, 254] width 107 height 24
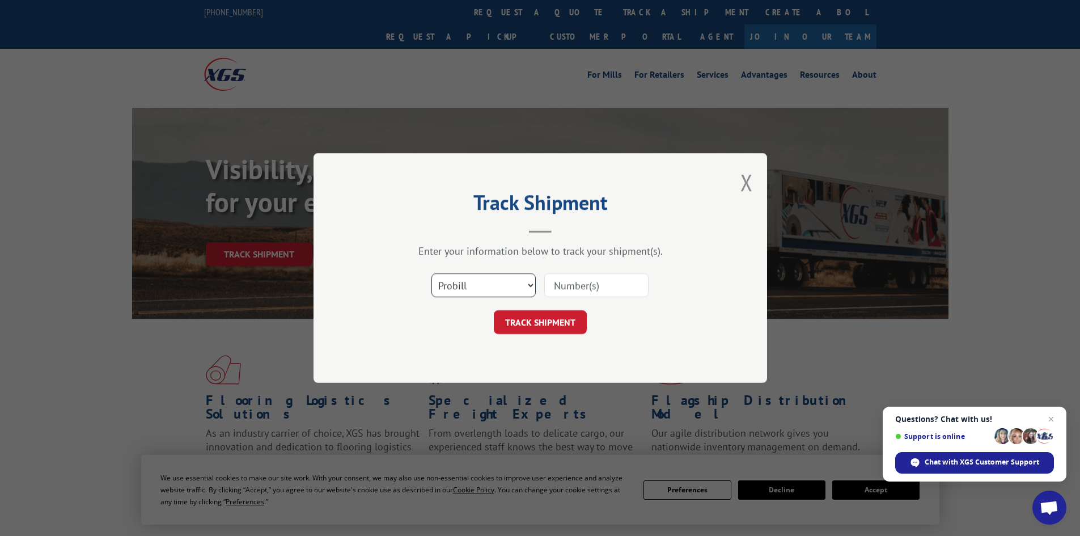
click at [492, 287] on select "Select category... Probill BOL PO" at bounding box center [484, 285] width 104 height 24
select select "bol"
click at [432, 273] on select "Select category... Probill BOL PO" at bounding box center [484, 285] width 104 height 24
click at [615, 283] on input at bounding box center [596, 285] width 104 height 24
type input "2866711"
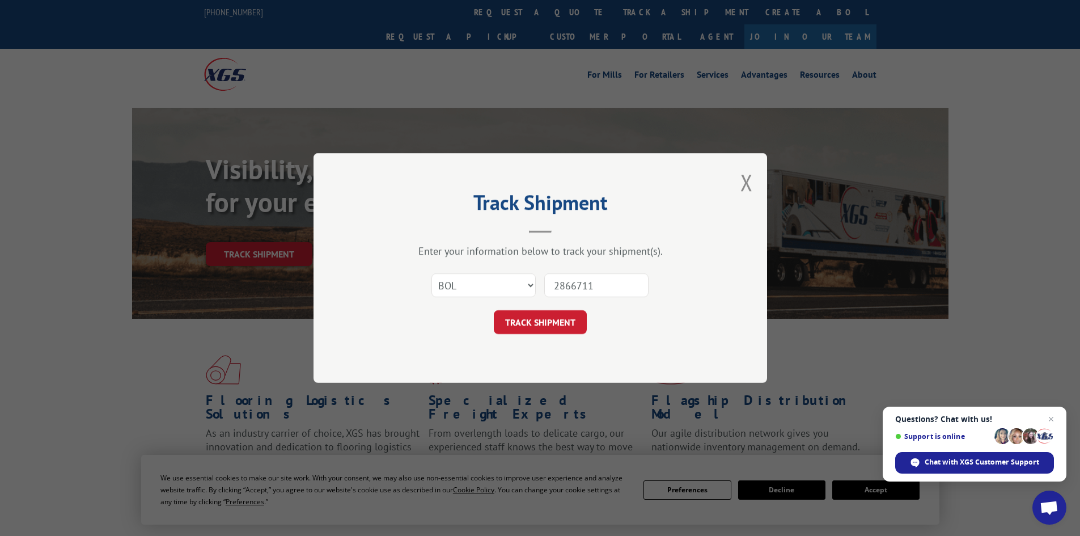
click button "TRACK SHIPMENT" at bounding box center [540, 322] width 93 height 24
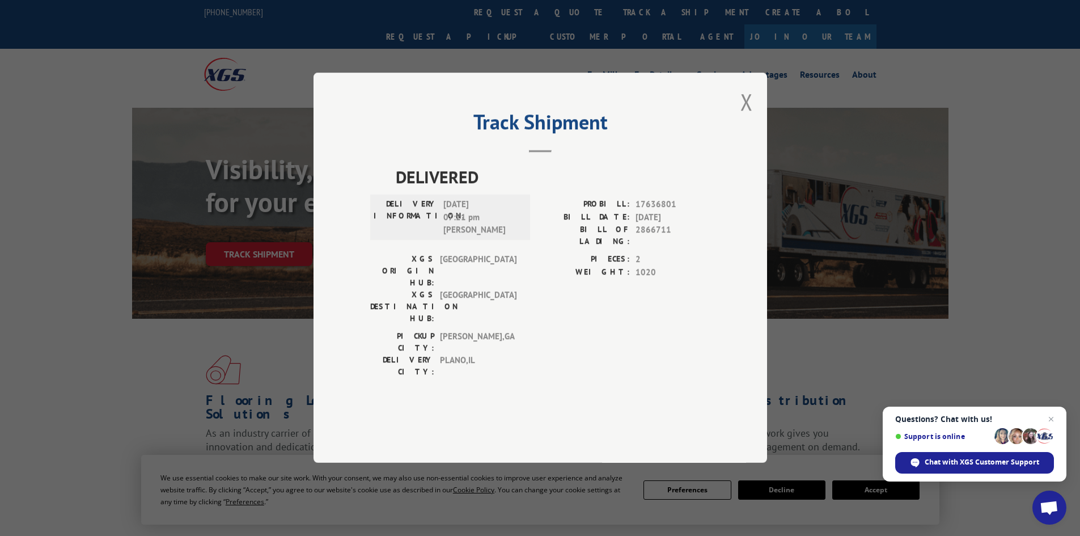
drag, startPoint x: 739, startPoint y: 137, endPoint x: 734, endPoint y: 142, distance: 6.8
click at [739, 138] on div "Track Shipment DELIVERED DELIVERY INFORMATION: [DATE] 07:21 pm [PERSON_NAME] PR…" at bounding box center [541, 268] width 454 height 390
click at [747, 117] on button "Close modal" at bounding box center [747, 102] width 12 height 30
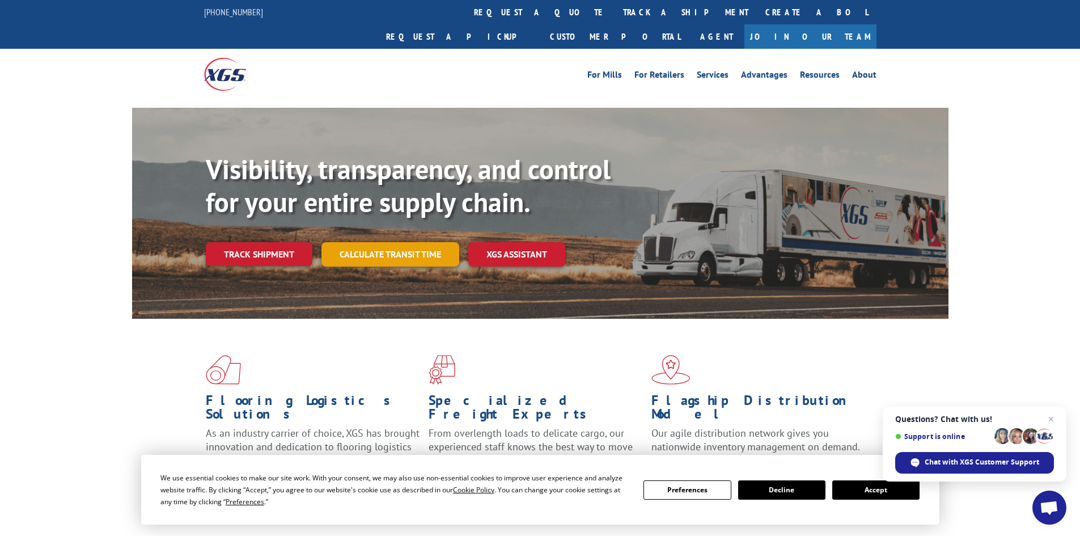
click at [381, 242] on link "Calculate transit time" at bounding box center [391, 254] width 138 height 24
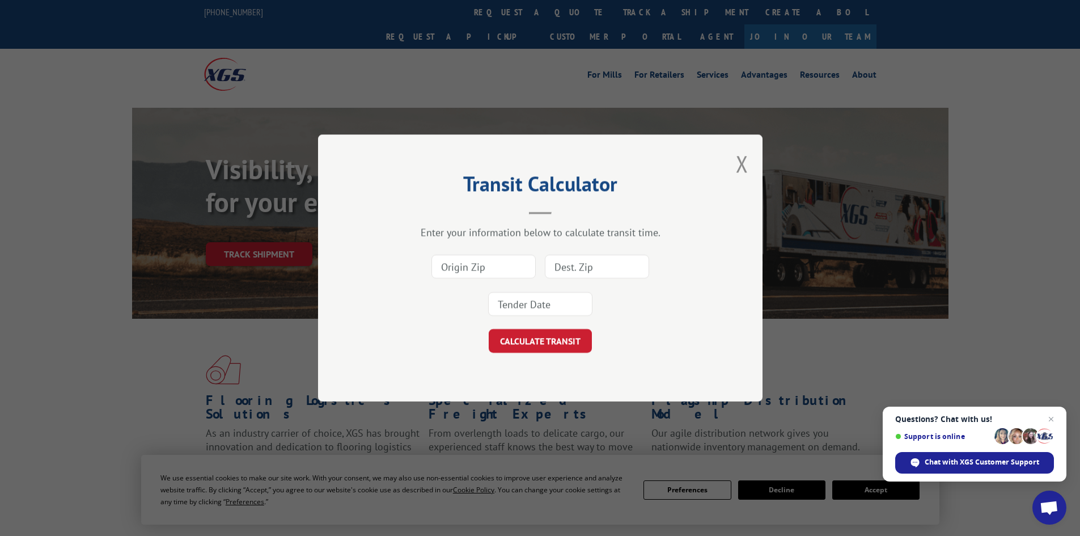
click at [740, 162] on button "Close modal" at bounding box center [742, 164] width 12 height 30
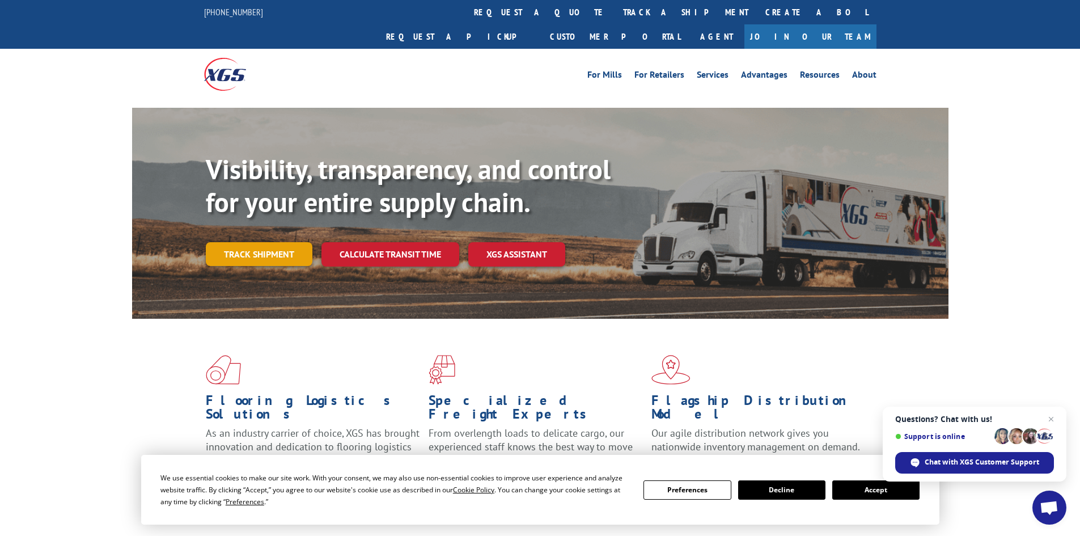
click at [260, 242] on link "Track shipment" at bounding box center [259, 254] width 107 height 24
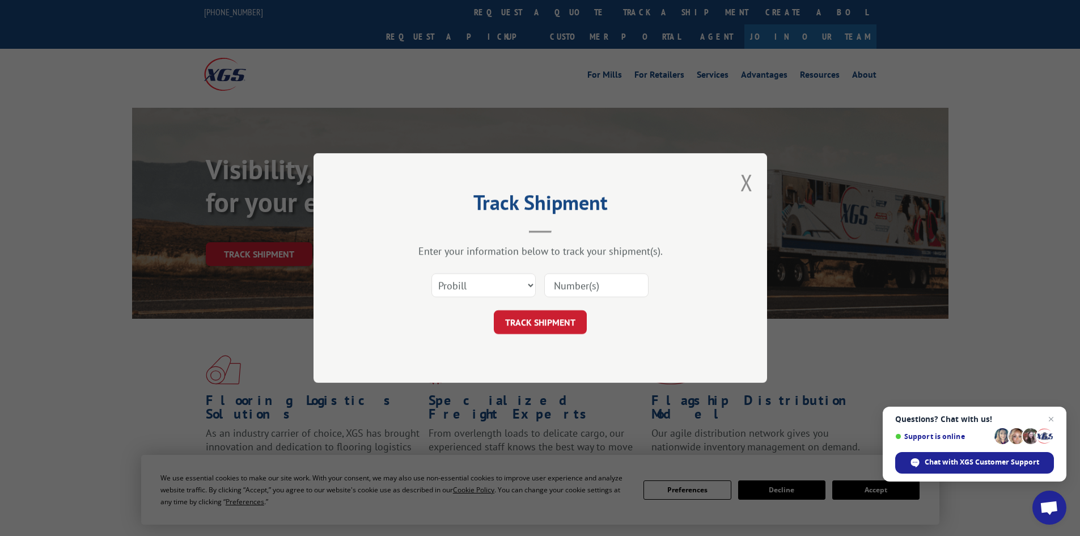
drag, startPoint x: 498, startPoint y: 298, endPoint x: 493, endPoint y: 302, distance: 6.0
click at [497, 298] on div "Select category... Probill BOL PO" at bounding box center [483, 285] width 103 height 26
click at [485, 285] on select "Select category... Probill BOL PO" at bounding box center [484, 285] width 104 height 24
select select "bol"
click at [432, 273] on select "Select category... Probill BOL PO" at bounding box center [484, 285] width 104 height 24
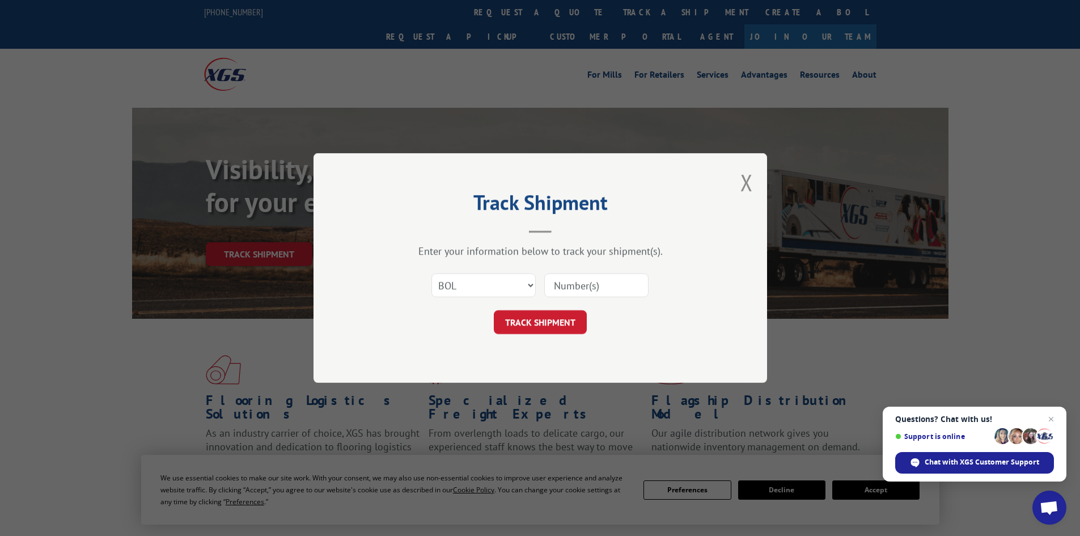
click at [608, 285] on input at bounding box center [596, 285] width 104 height 24
type input "2866845"
click button "TRACK SHIPMENT" at bounding box center [540, 322] width 93 height 24
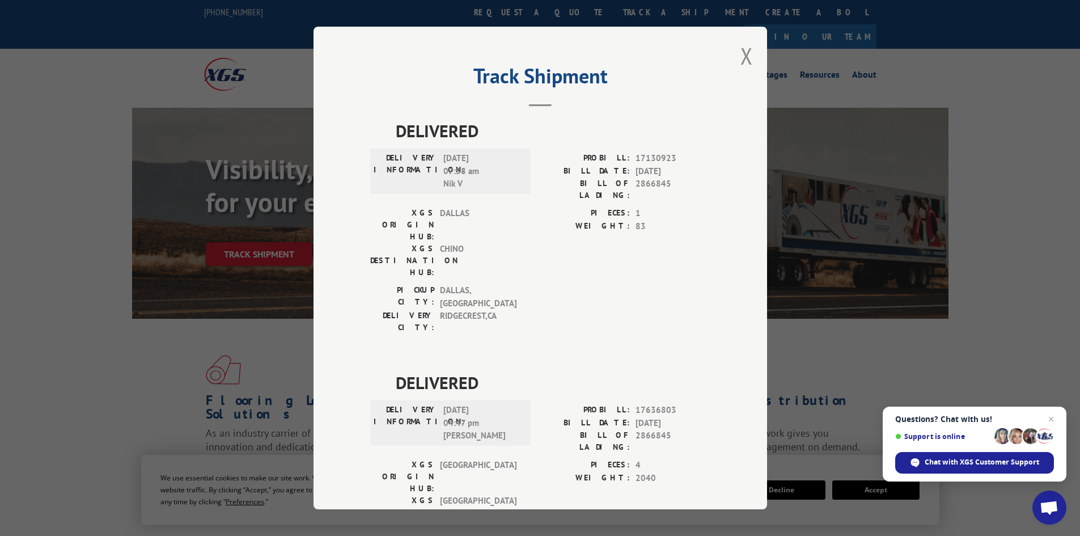
scroll to position [28, 0]
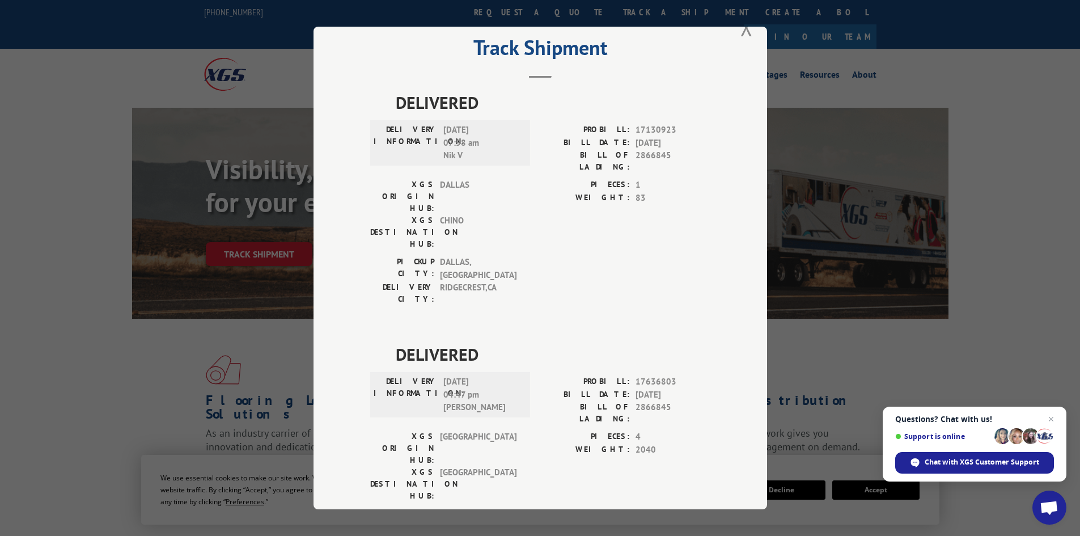
drag, startPoint x: 747, startPoint y: 31, endPoint x: 720, endPoint y: 45, distance: 30.7
click at [748, 32] on button "Close modal" at bounding box center [747, 27] width 12 height 30
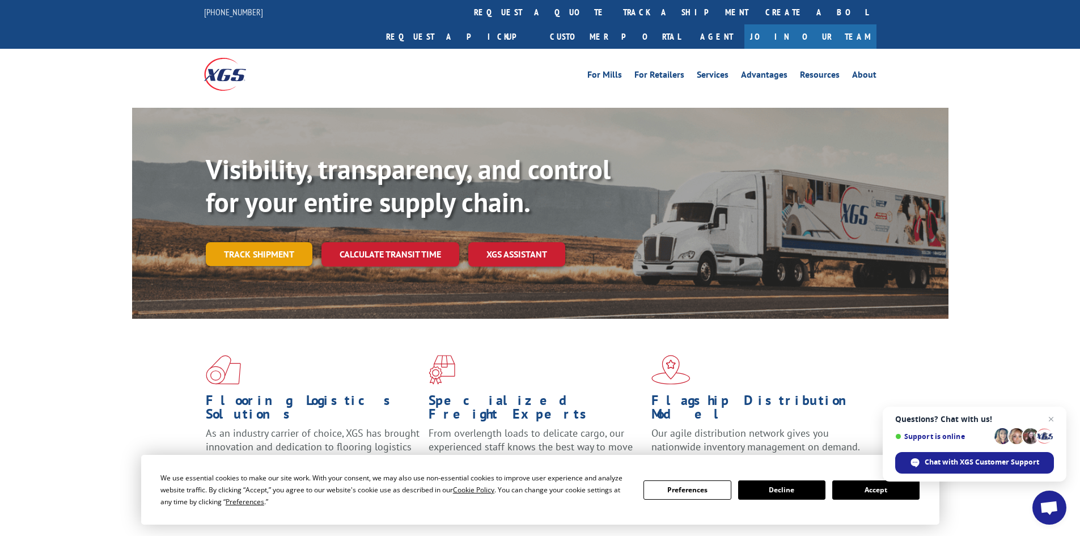
click at [276, 242] on link "Track shipment" at bounding box center [259, 254] width 107 height 24
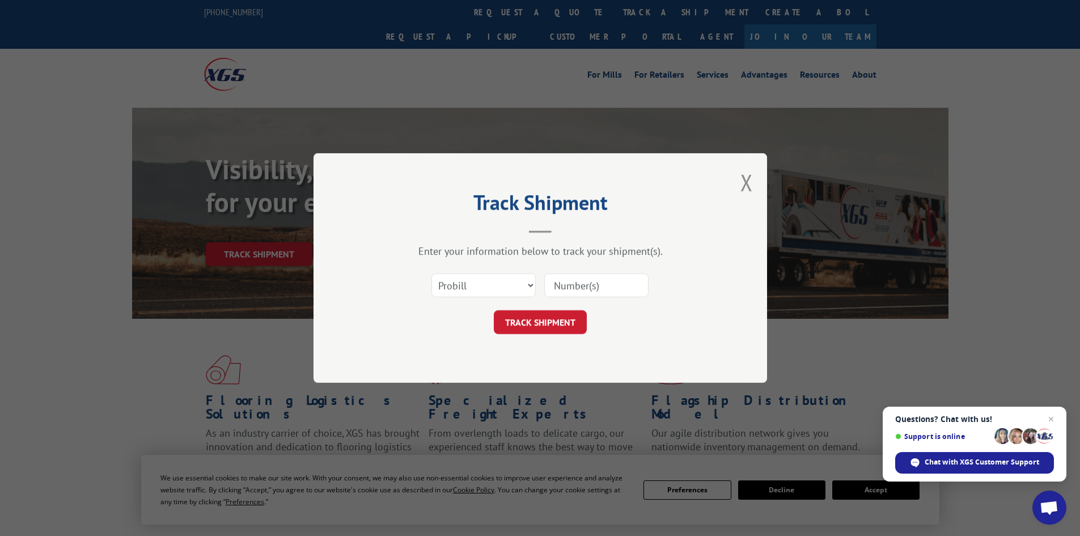
drag, startPoint x: 445, startPoint y: 257, endPoint x: 454, endPoint y: 272, distance: 16.8
click at [445, 258] on div "Enter your information below to track your shipment(s). Select category... Prob…" at bounding box center [540, 289] width 340 height 90
drag, startPoint x: 463, startPoint y: 280, endPoint x: 464, endPoint y: 290, distance: 10.8
click at [463, 280] on select "Select category... Probill BOL PO" at bounding box center [484, 285] width 104 height 24
select select "bol"
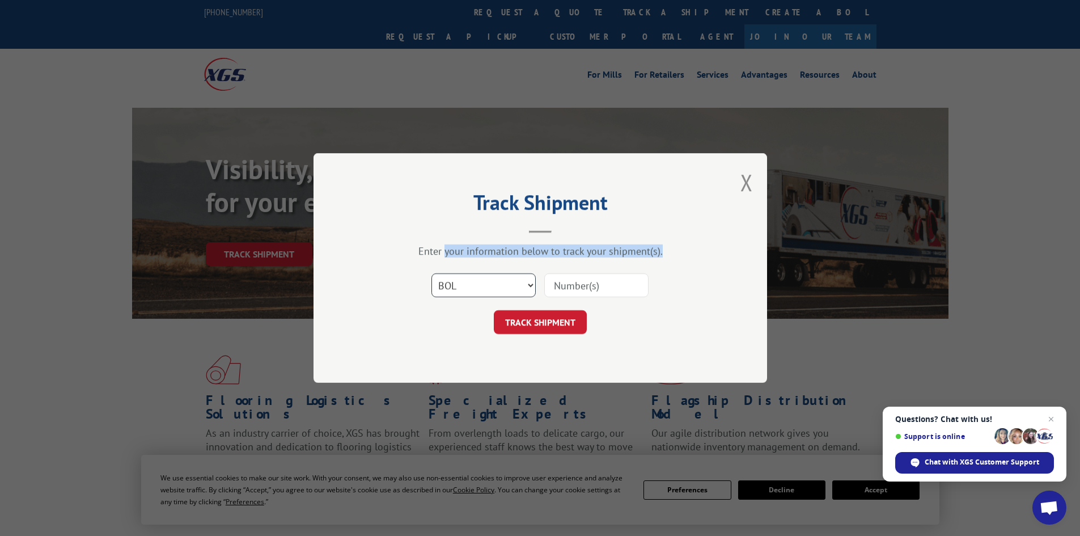
click at [432, 273] on select "Select category... Probill BOL PO" at bounding box center [484, 285] width 104 height 24
click at [581, 289] on input at bounding box center [596, 285] width 104 height 24
type input "2860699"
click button "TRACK SHIPMENT" at bounding box center [540, 322] width 93 height 24
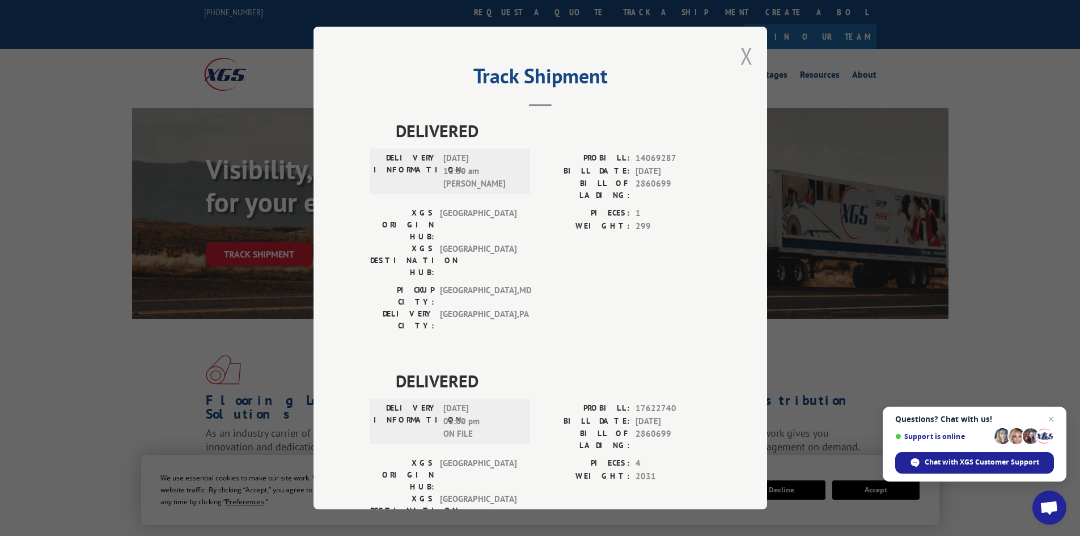
click at [736, 63] on div "Track Shipment DELIVERED DELIVERY INFORMATION: [DATE] 10:30 am [PERSON_NAME]: 1…" at bounding box center [541, 268] width 454 height 483
click at [745, 57] on button "Close modal" at bounding box center [747, 56] width 12 height 30
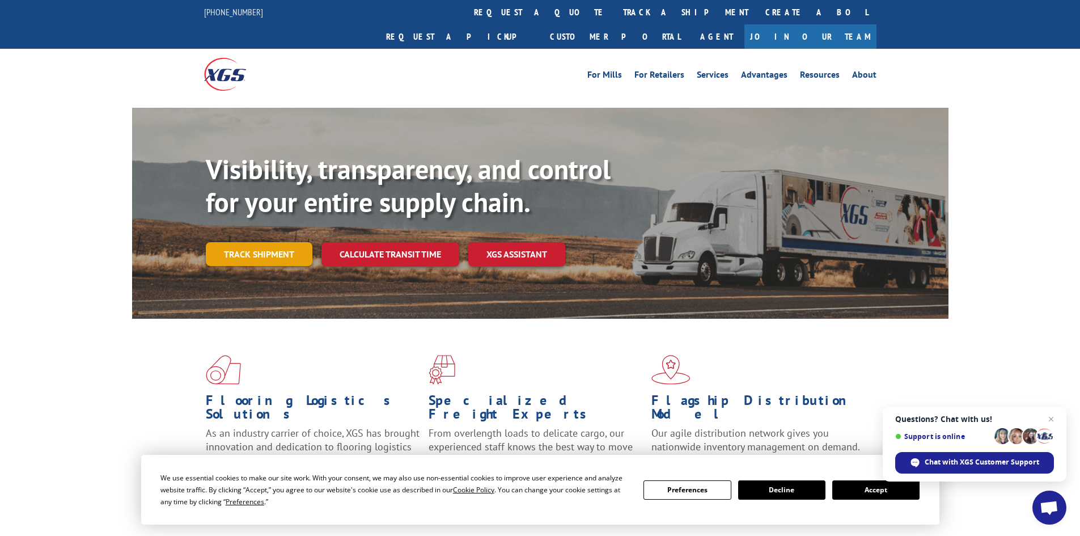
click at [303, 242] on link "Track shipment" at bounding box center [259, 254] width 107 height 24
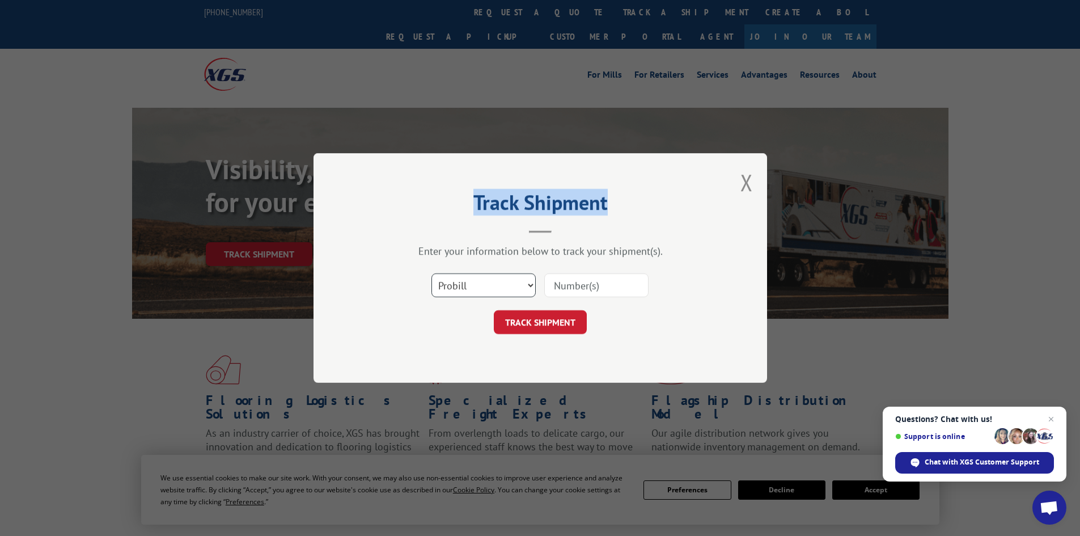
click at [478, 284] on select "Select category... Probill BOL PO" at bounding box center [484, 285] width 104 height 24
select select "bol"
click at [432, 273] on select "Select category... Probill BOL PO" at bounding box center [484, 285] width 104 height 24
click at [565, 291] on input at bounding box center [596, 285] width 104 height 24
type input "2865874"
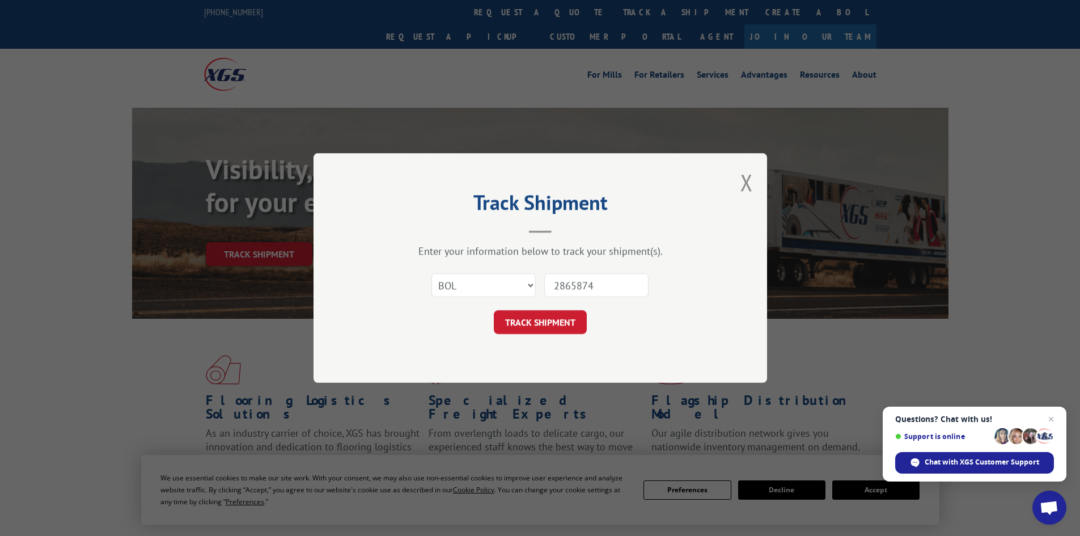
click button "TRACK SHIPMENT" at bounding box center [540, 322] width 93 height 24
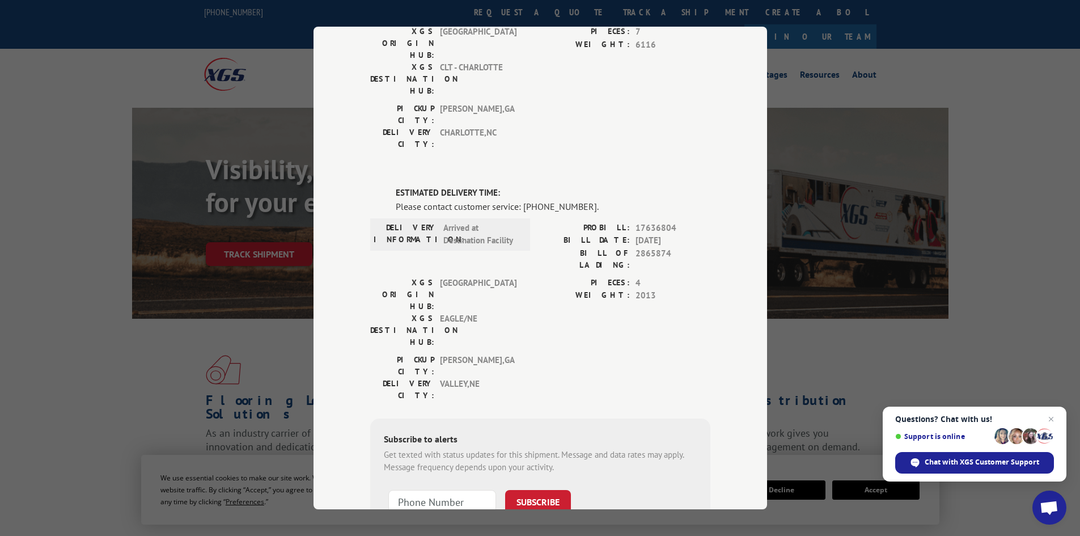
scroll to position [191, 0]
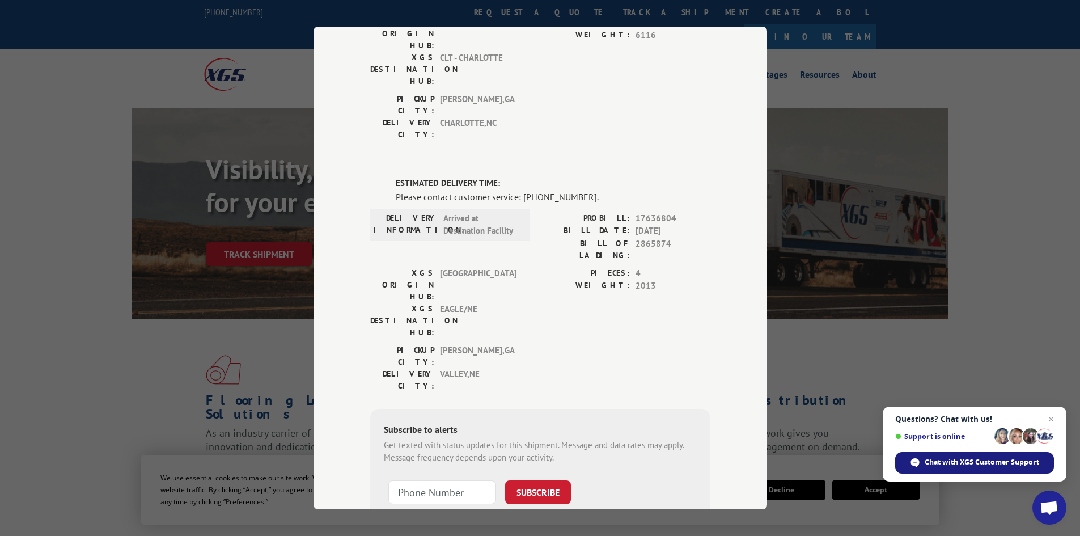
click at [932, 460] on span "Chat with XGS Customer Support" at bounding box center [982, 462] width 115 height 10
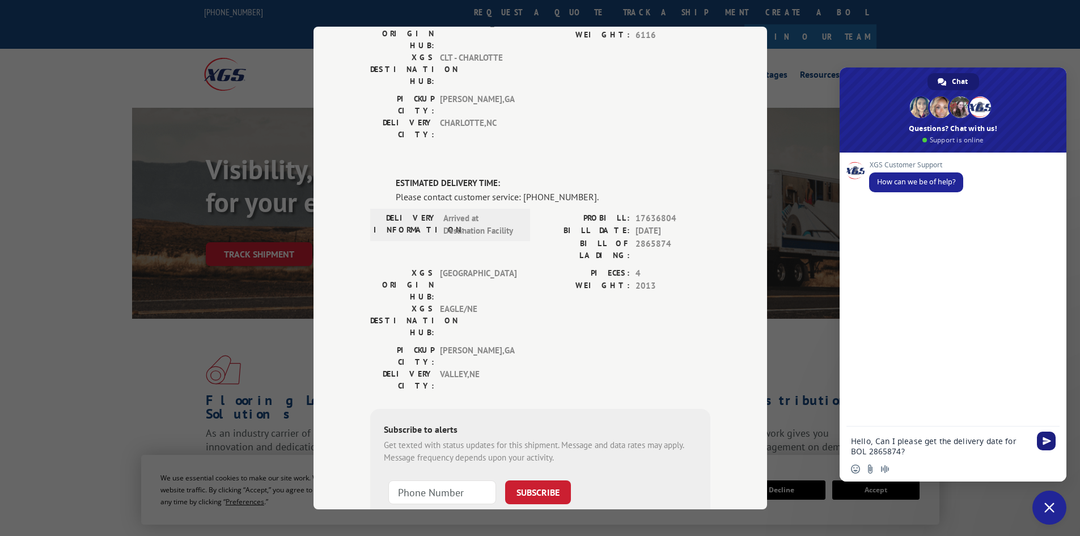
type textarea "Hello, Can I please get the delivery date for BOL 2865874?"
drag, startPoint x: 1050, startPoint y: 439, endPoint x: 1051, endPoint y: 446, distance: 6.3
click at [1051, 445] on span "Send" at bounding box center [1046, 441] width 19 height 19
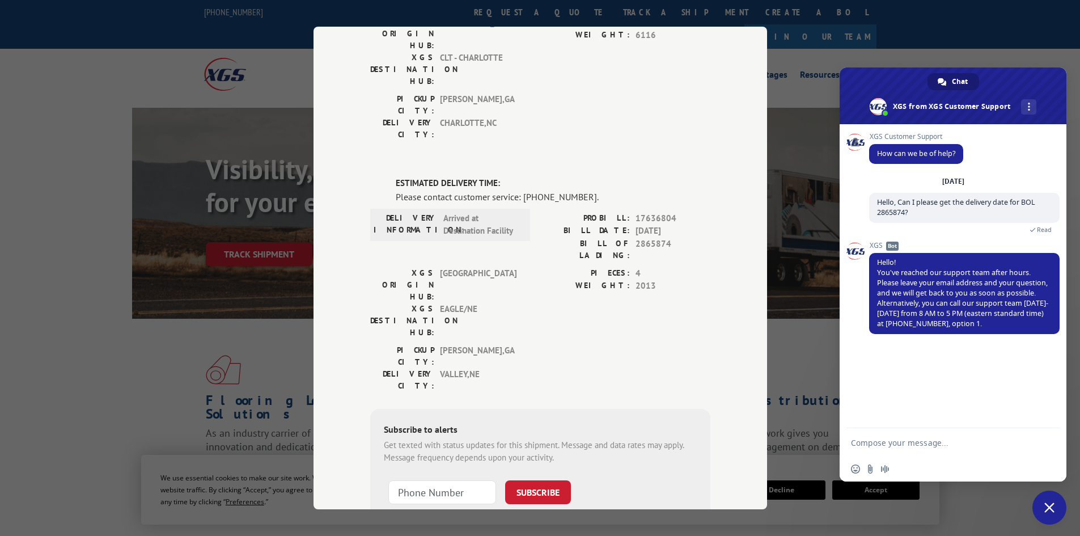
click at [1046, 507] on span "Close chat" at bounding box center [1049, 507] width 10 height 10
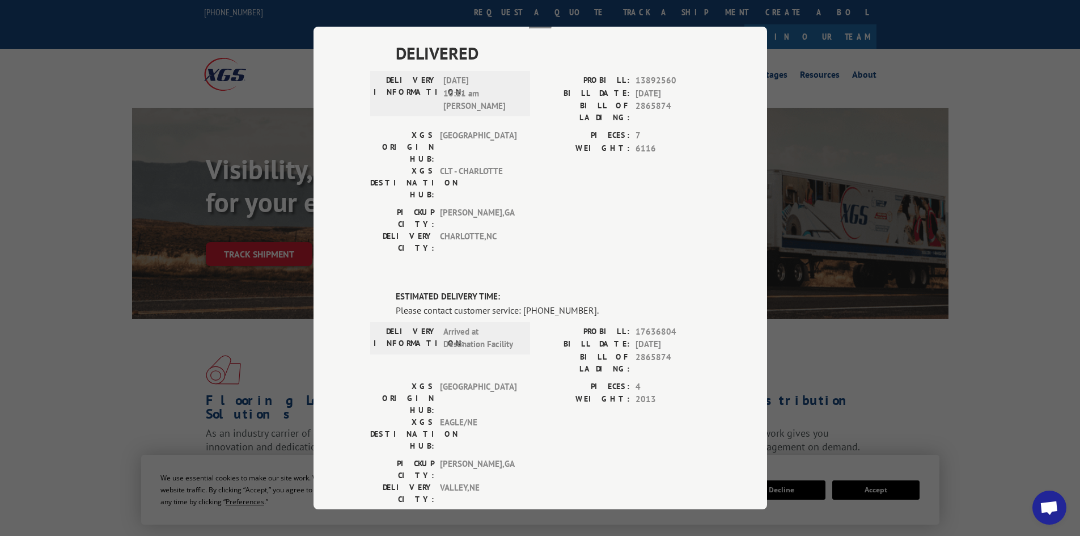
scroll to position [0, 0]
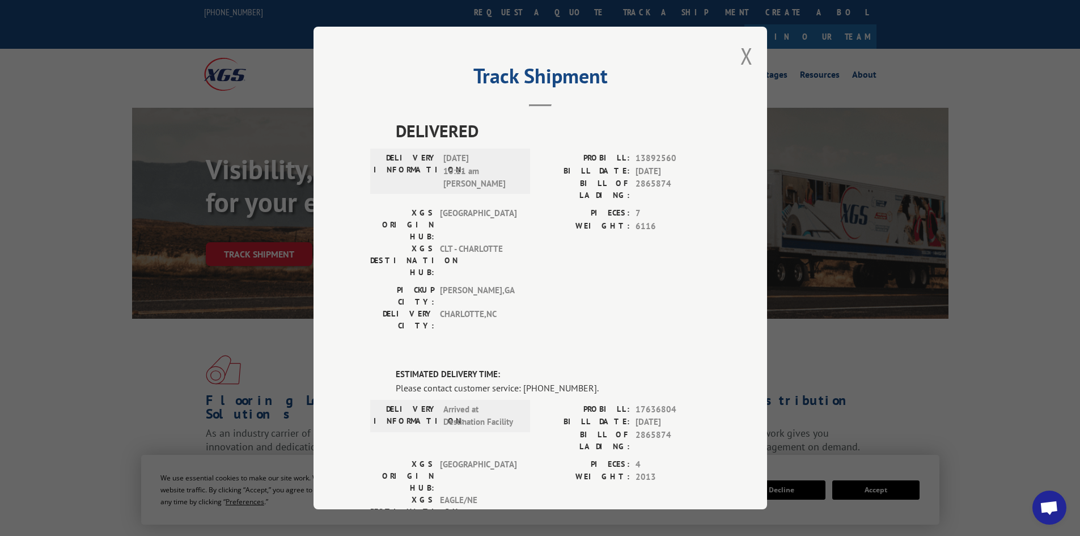
click at [734, 65] on div "Track Shipment DELIVERED DELIVERY INFORMATION: [DATE] 10:11 am [PERSON_NAME]: 1…" at bounding box center [541, 268] width 454 height 483
click at [748, 57] on button "Close modal" at bounding box center [747, 56] width 12 height 30
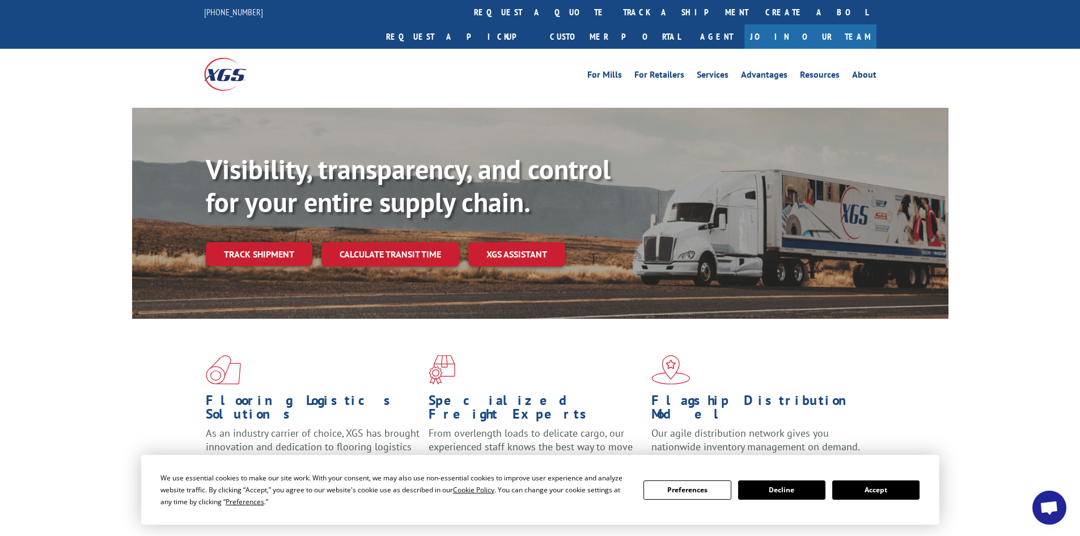
click at [292, 242] on link "Track shipment" at bounding box center [259, 254] width 107 height 24
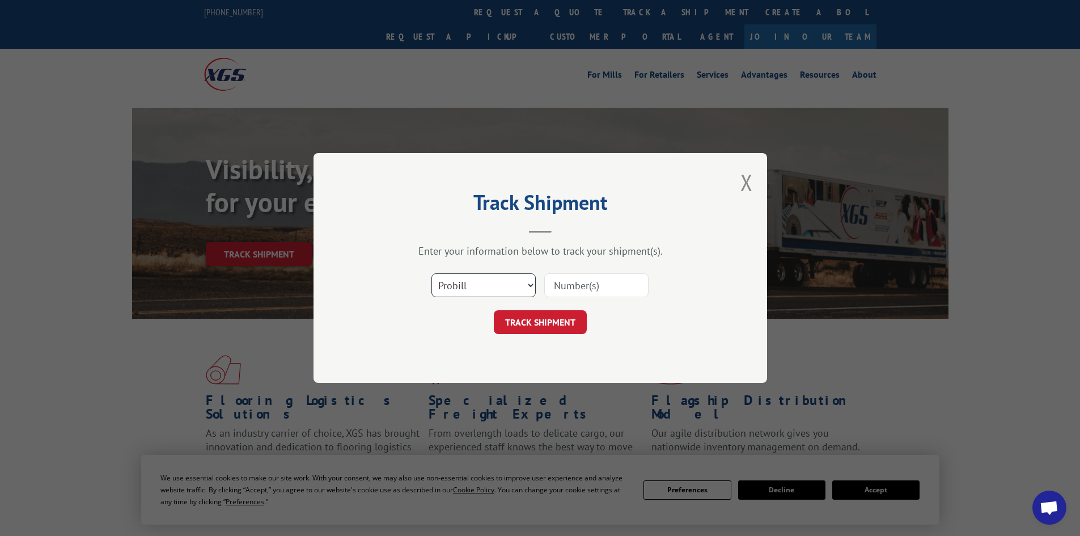
click at [518, 292] on select "Select category... Probill BOL PO" at bounding box center [484, 285] width 104 height 24
select select "bol"
click at [432, 273] on select "Select category... Probill BOL PO" at bounding box center [484, 285] width 104 height 24
click at [591, 295] on input at bounding box center [596, 285] width 104 height 24
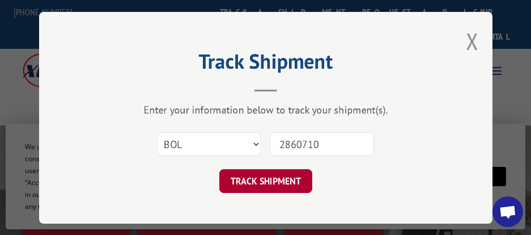
type input "2860710"
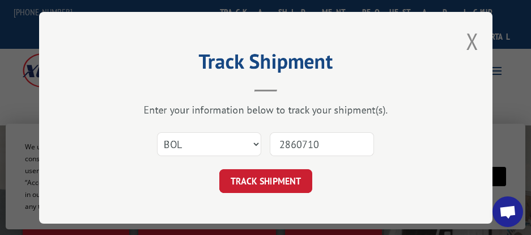
click at [285, 184] on button "TRACK SHIPMENT" at bounding box center [265, 181] width 93 height 24
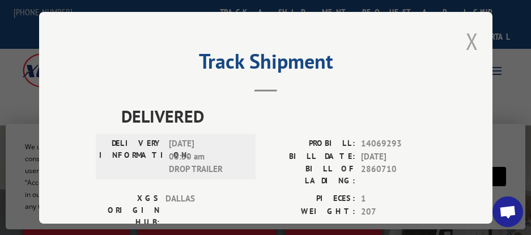
click at [475, 41] on div "Track Shipment DELIVERED DELIVERY INFORMATION: [DATE] 06:30 am DROP TRAILER PRO…" at bounding box center [266, 118] width 454 height 212
click at [466, 44] on button "Close modal" at bounding box center [472, 41] width 12 height 30
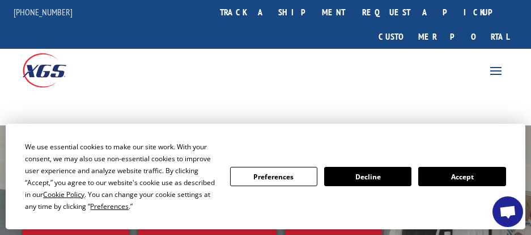
click at [432, 179] on button "Accept" at bounding box center [461, 176] width 87 height 19
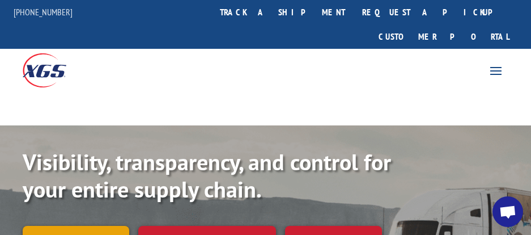
click at [105, 226] on link "Track shipment" at bounding box center [76, 238] width 107 height 24
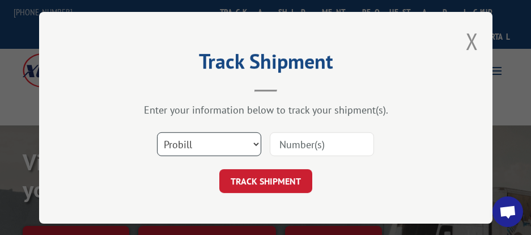
click at [221, 143] on select "Select category... Probill BOL PO" at bounding box center [209, 144] width 104 height 24
select select "bol"
click at [157, 132] on select "Select category... Probill BOL PO" at bounding box center [209, 144] width 104 height 24
click at [291, 140] on input at bounding box center [322, 144] width 104 height 24
type input "2859435"
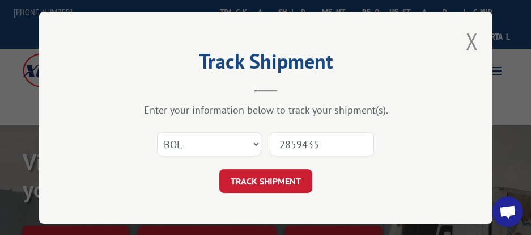
click button "TRACK SHIPMENT" at bounding box center [265, 181] width 93 height 24
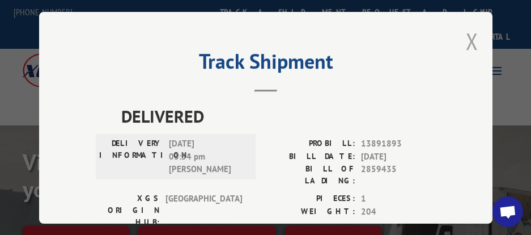
click at [466, 29] on button "Close modal" at bounding box center [472, 41] width 12 height 30
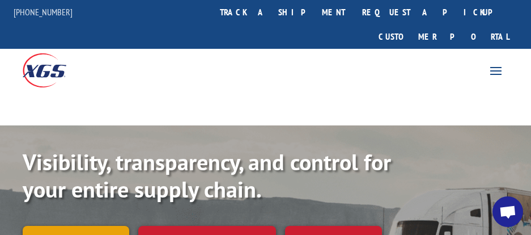
click at [88, 226] on link "Track shipment" at bounding box center [76, 238] width 107 height 24
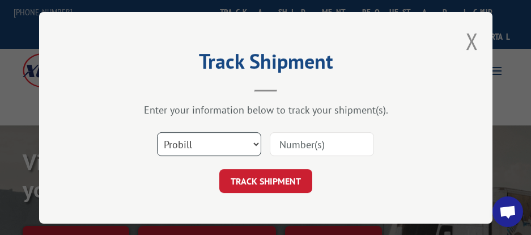
click at [185, 141] on select "Select category... Probill BOL PO" at bounding box center [209, 144] width 104 height 24
select select "bol"
click at [157, 132] on select "Select category... Probill BOL PO" at bounding box center [209, 144] width 104 height 24
drag, startPoint x: 276, startPoint y: 157, endPoint x: 295, endPoint y: 142, distance: 24.7
click at [276, 156] on div "Select category... Probill BOL PO" at bounding box center [266, 143] width 340 height 37
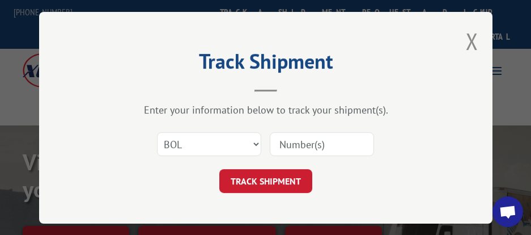
click at [295, 141] on input at bounding box center [322, 144] width 104 height 24
type input "2860906"
click button "TRACK SHIPMENT" at bounding box center [265, 181] width 93 height 24
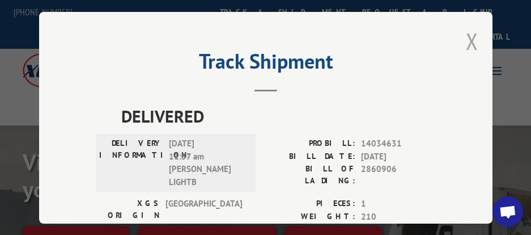
click at [466, 36] on button "Close modal" at bounding box center [472, 41] width 12 height 30
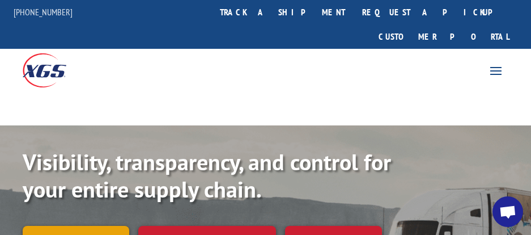
click at [98, 226] on link "Track shipment" at bounding box center [76, 238] width 107 height 24
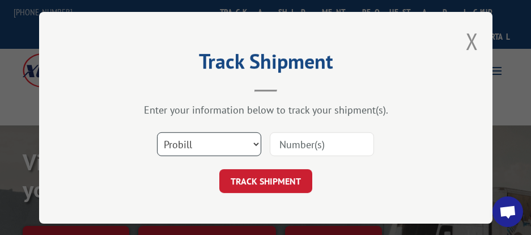
click at [196, 142] on select "Select category... Probill BOL PO" at bounding box center [209, 144] width 104 height 24
select select "bol"
click at [157, 132] on select "Select category... Probill BOL PO" at bounding box center [209, 144] width 104 height 24
click at [308, 142] on input at bounding box center [322, 144] width 104 height 24
type input "2861226"
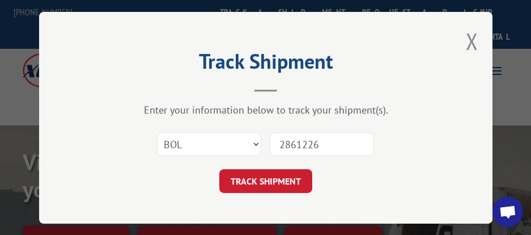
click button "TRACK SHIPMENT" at bounding box center [265, 181] width 93 height 24
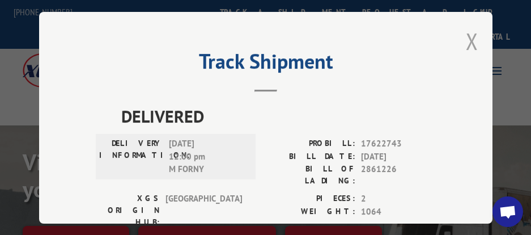
click at [469, 40] on button "Close modal" at bounding box center [472, 41] width 12 height 30
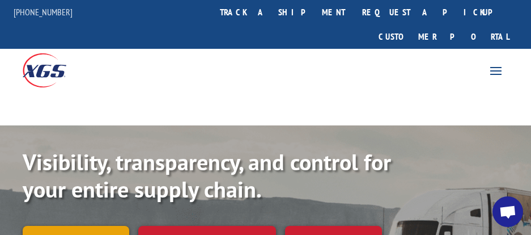
click at [100, 226] on link "Track shipment" at bounding box center [76, 238] width 107 height 24
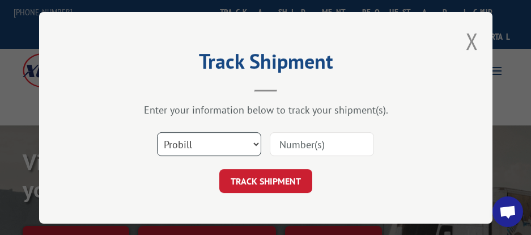
click at [193, 149] on select "Select category... Probill BOL PO" at bounding box center [209, 144] width 104 height 24
select select "bol"
click at [157, 132] on select "Select category... Probill BOL PO" at bounding box center [209, 144] width 104 height 24
click at [298, 143] on input at bounding box center [322, 144] width 104 height 24
type input "2859436"
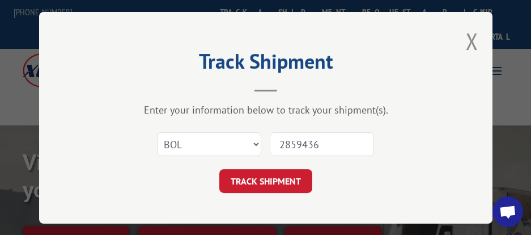
click button "TRACK SHIPMENT" at bounding box center [265, 181] width 93 height 24
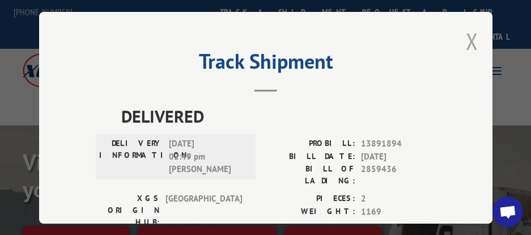
click at [471, 35] on button "Close modal" at bounding box center [472, 41] width 12 height 30
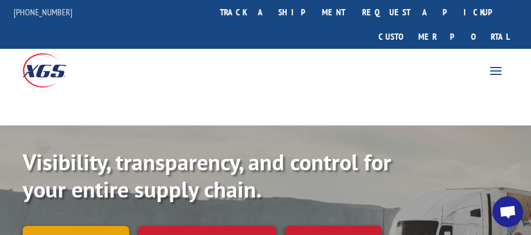
click at [94, 226] on link "Track shipment" at bounding box center [76, 238] width 107 height 24
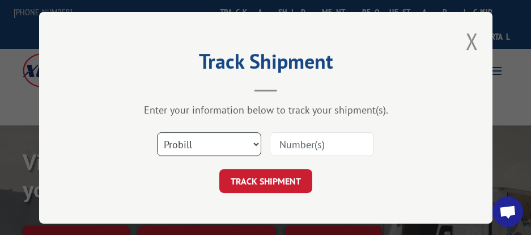
click at [209, 132] on select "Select category... Probill BOL PO" at bounding box center [209, 144] width 104 height 24
select select "bol"
click at [157, 132] on select "Select category... Probill BOL PO" at bounding box center [209, 144] width 104 height 24
click at [302, 143] on input at bounding box center [322, 144] width 104 height 24
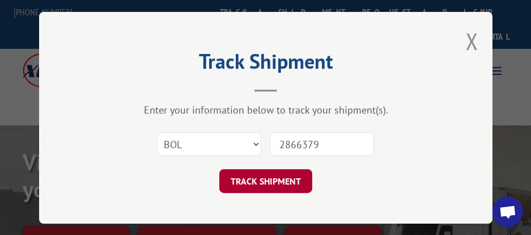
type input "2866379"
click at [277, 188] on button "TRACK SHIPMENT" at bounding box center [265, 181] width 93 height 24
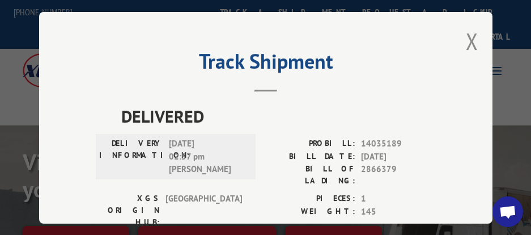
click at [468, 32] on button "Close modal" at bounding box center [472, 41] width 12 height 30
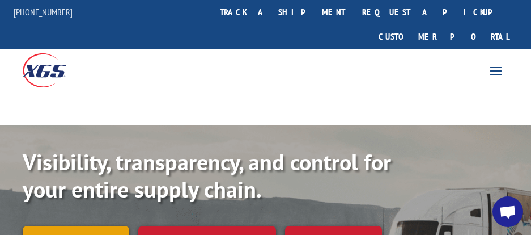
click at [84, 226] on link "Track shipment" at bounding box center [76, 238] width 107 height 24
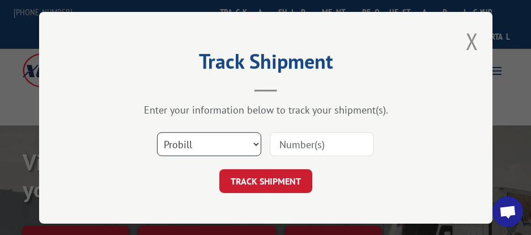
click at [221, 137] on select "Select category... Probill BOL PO" at bounding box center [209, 144] width 104 height 24
select select "bol"
click at [157, 132] on select "Select category... Probill BOL PO" at bounding box center [209, 144] width 104 height 24
click at [308, 140] on input at bounding box center [322, 144] width 104 height 24
type input "2877844"
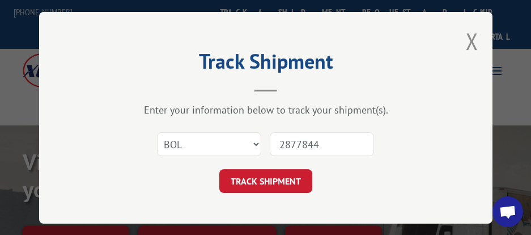
click button "TRACK SHIPMENT" at bounding box center [265, 181] width 93 height 24
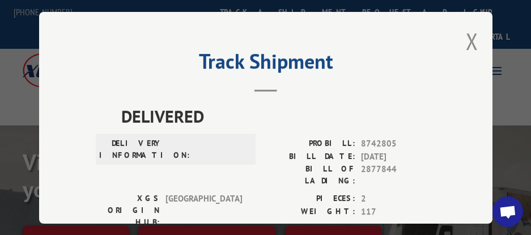
click at [455, 44] on div "Track Shipment DELIVERED DELIVERY INFORMATION: PROBILL: 8742805 BILL DATE: [DAT…" at bounding box center [266, 118] width 454 height 212
click at [471, 39] on button "Close modal" at bounding box center [472, 41] width 12 height 30
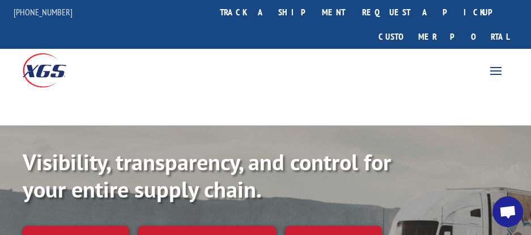
click at [112, 226] on link "Track shipment" at bounding box center [76, 238] width 107 height 24
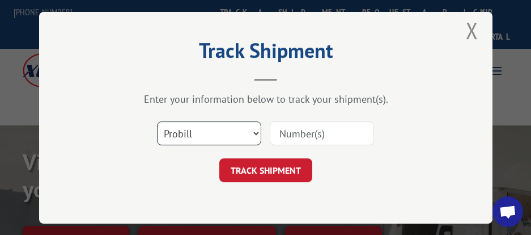
drag, startPoint x: 205, startPoint y: 122, endPoint x: 204, endPoint y: 138, distance: 15.4
click at [205, 122] on select "Select category... Probill BOL PO" at bounding box center [209, 133] width 104 height 24
select select "bol"
click at [157, 121] on select "Select category... Probill BOL PO" at bounding box center [209, 133] width 104 height 24
click at [304, 130] on input at bounding box center [322, 133] width 104 height 24
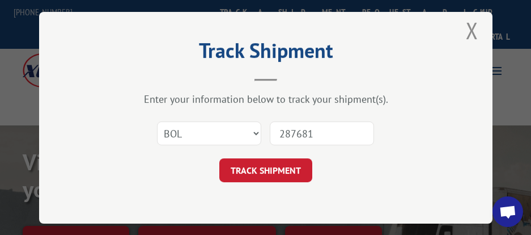
type input "2876815"
click button "TRACK SHIPMENT" at bounding box center [265, 170] width 93 height 24
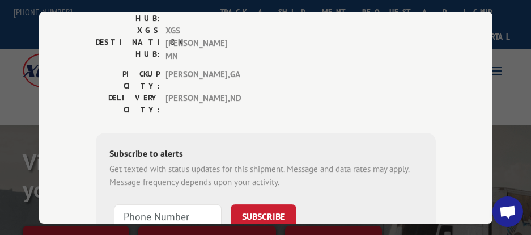
scroll to position [0, 0]
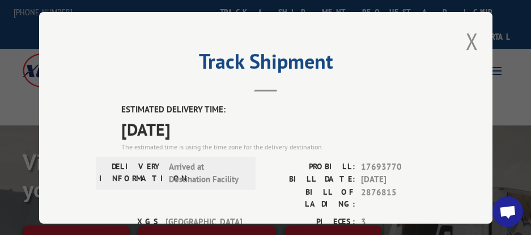
click at [475, 41] on div "Track Shipment ESTIMATED DELIVERY TIME: [DATE] The estimated time is using the …" at bounding box center [266, 118] width 454 height 212
click at [468, 33] on button "Close modal" at bounding box center [472, 41] width 12 height 30
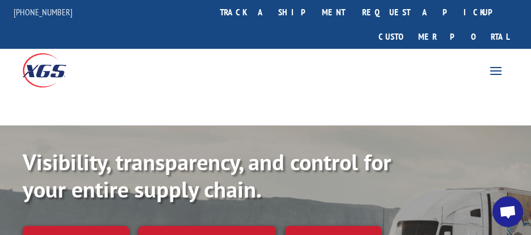
click at [69, 226] on link "Track shipment" at bounding box center [76, 238] width 107 height 24
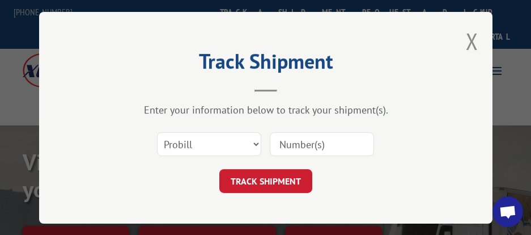
scroll to position [11, 0]
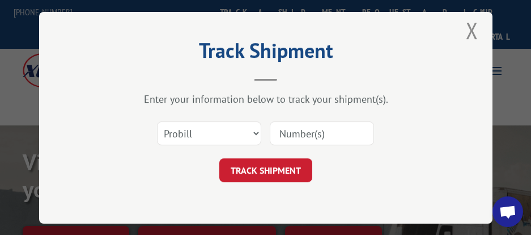
drag, startPoint x: 232, startPoint y: 143, endPoint x: 229, endPoint y: 137, distance: 6.3
click at [231, 142] on div "Select category... Probill BOL PO" at bounding box center [266, 133] width 340 height 37
click at [229, 137] on select "Select category... Probill BOL PO" at bounding box center [209, 133] width 104 height 24
select select "bol"
click at [157, 121] on select "Select category... Probill BOL PO" at bounding box center [209, 133] width 104 height 24
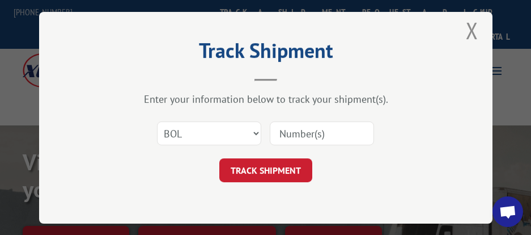
click at [297, 128] on input at bounding box center [322, 133] width 104 height 24
type input "2876816"
click button "TRACK SHIPMENT" at bounding box center [265, 170] width 93 height 24
